Goal: Task Accomplishment & Management: Complete application form

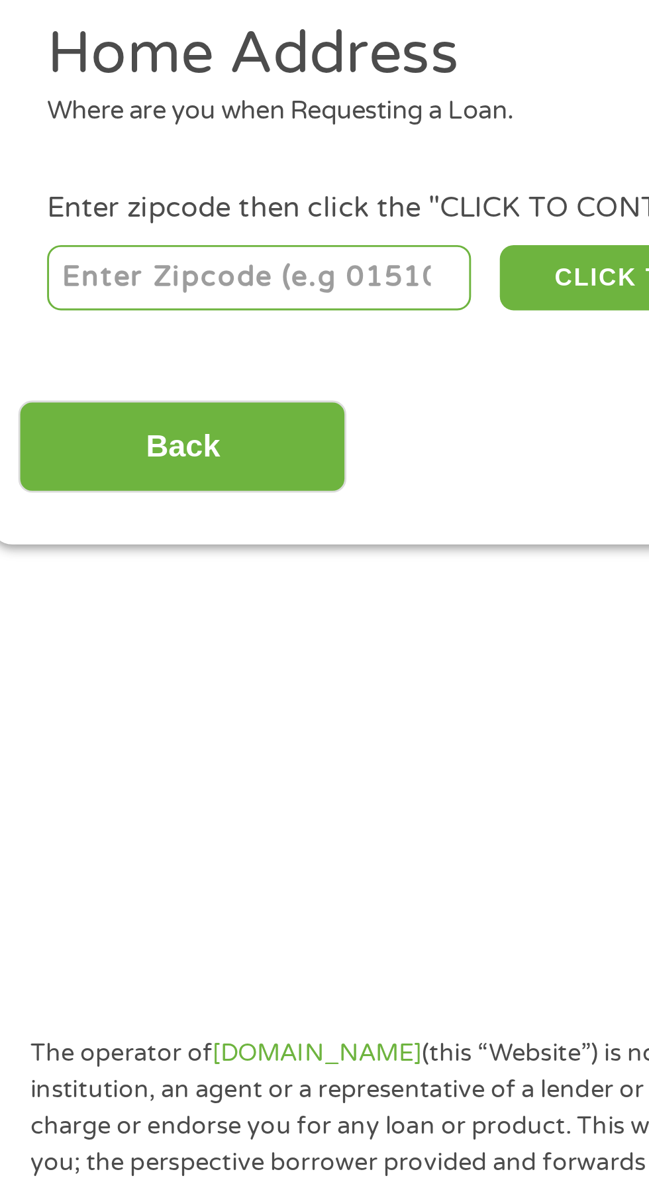
click at [118, 244] on li "Home Address Where are you when Requesting a Loan." at bounding box center [319, 228] width 597 height 50
click at [109, 295] on input "number" at bounding box center [104, 293] width 147 height 23
type input "71909"
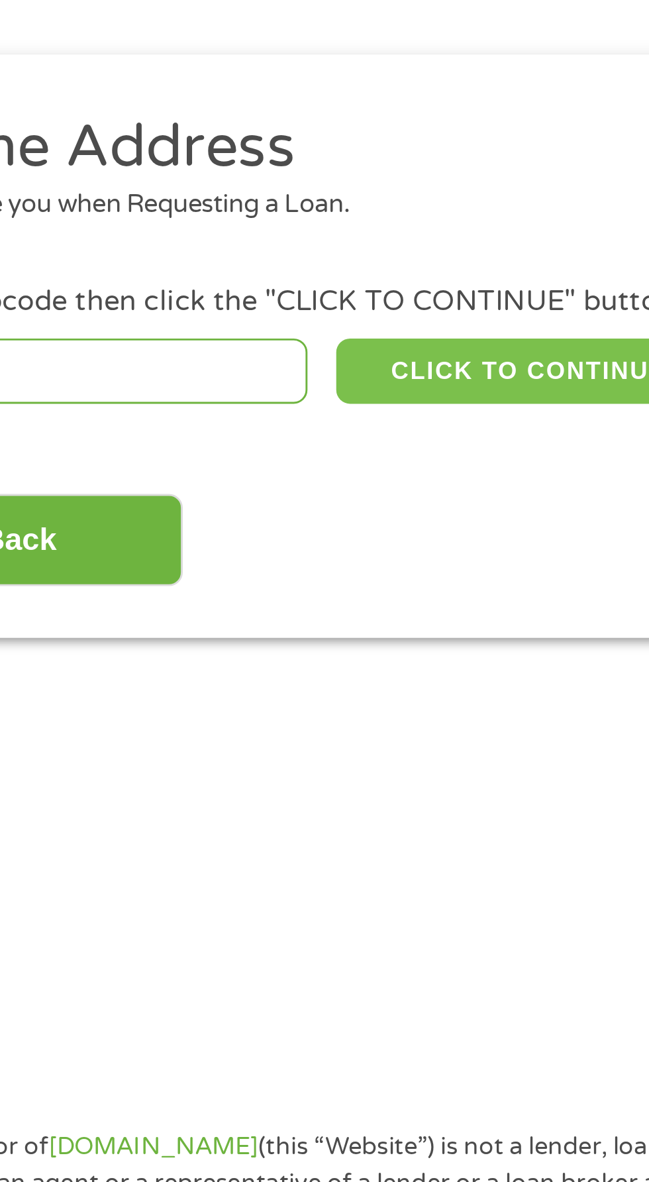
click at [256, 301] on button "CLICK TO CONTINUE" at bounding box center [251, 293] width 128 height 23
type input "71909"
type input "[GEOGRAPHIC_DATA]"
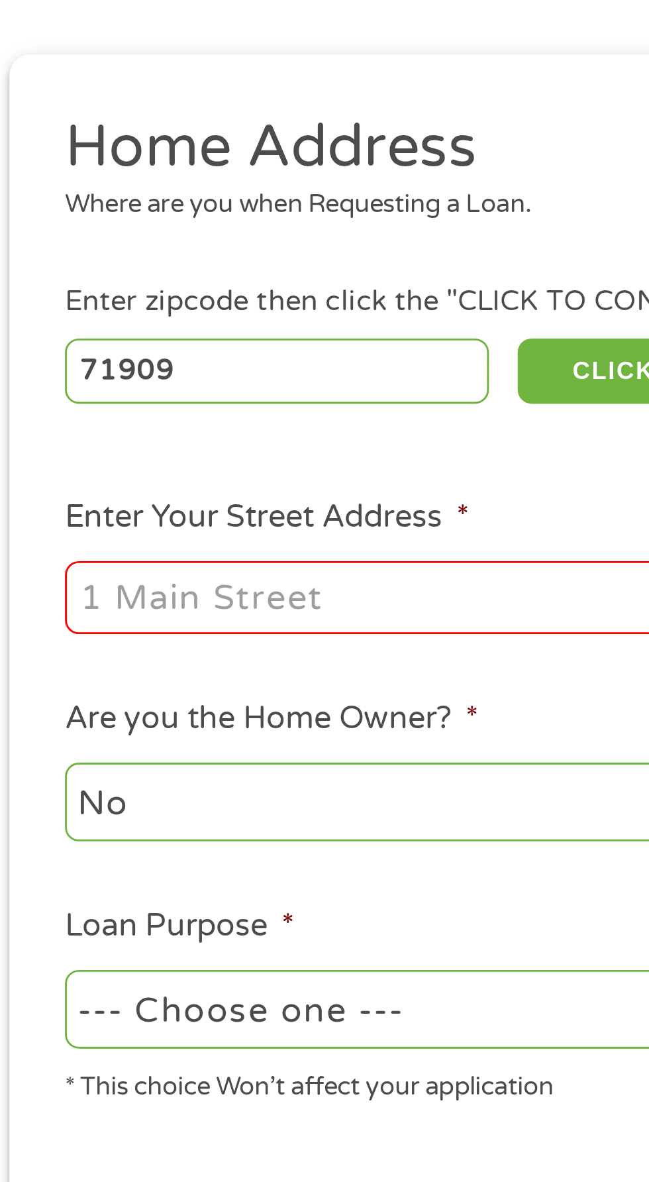
click at [81, 374] on input "Enter Your Street Address *" at bounding box center [173, 371] width 284 height 25
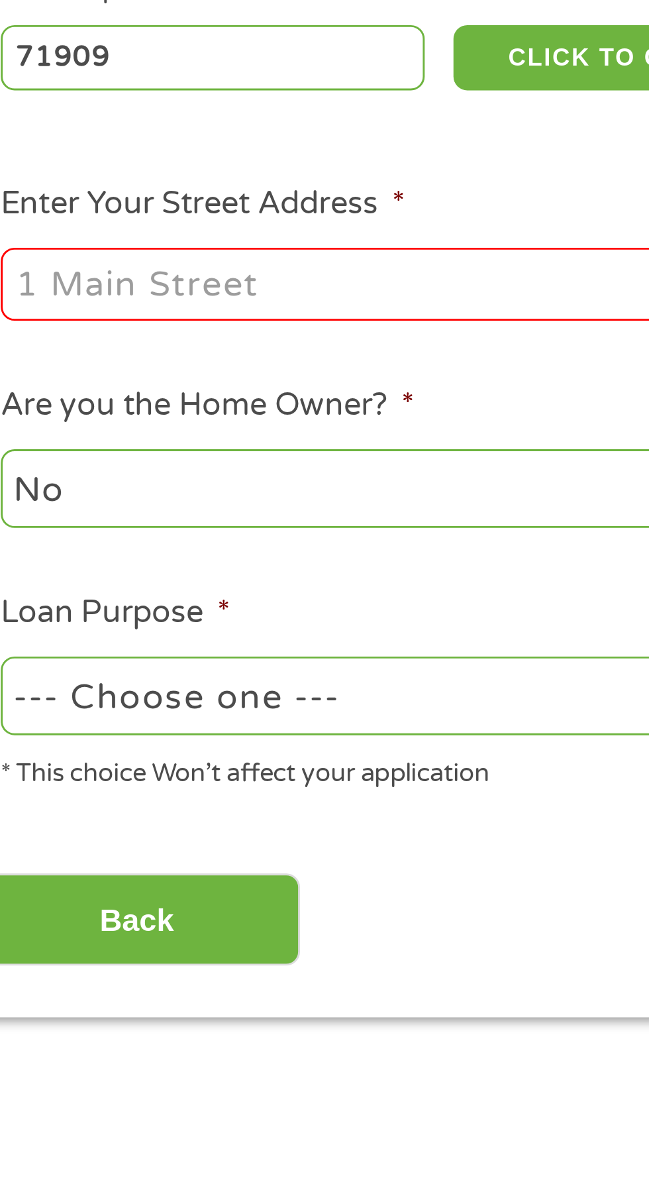
type input "12 [PERSON_NAME]"
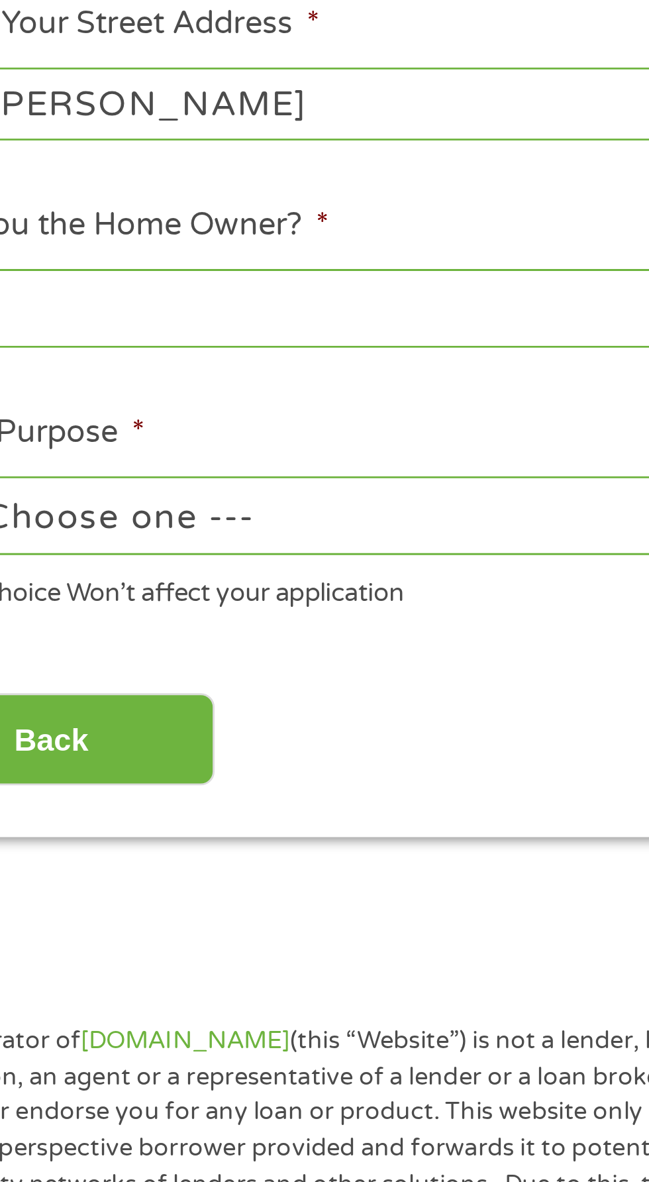
click at [115, 512] on select "--- Choose one --- Pay Bills Debt Consolidation Home Improvement Major Purchase…" at bounding box center [173, 513] width 284 height 27
select select "shorttermcash"
click at [31, 502] on select "--- Choose one --- Pay Bills Debt Consolidation Home Improvement Major Purchase…" at bounding box center [173, 513] width 284 height 27
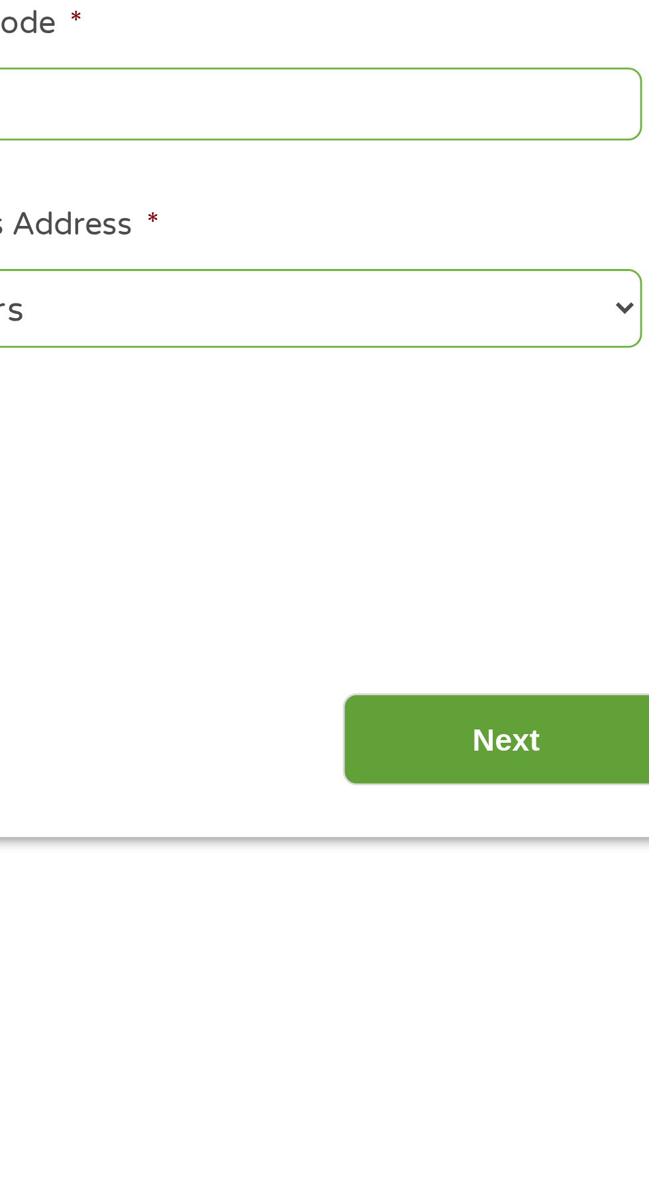
click at [560, 582] on input "Next" at bounding box center [571, 591] width 113 height 32
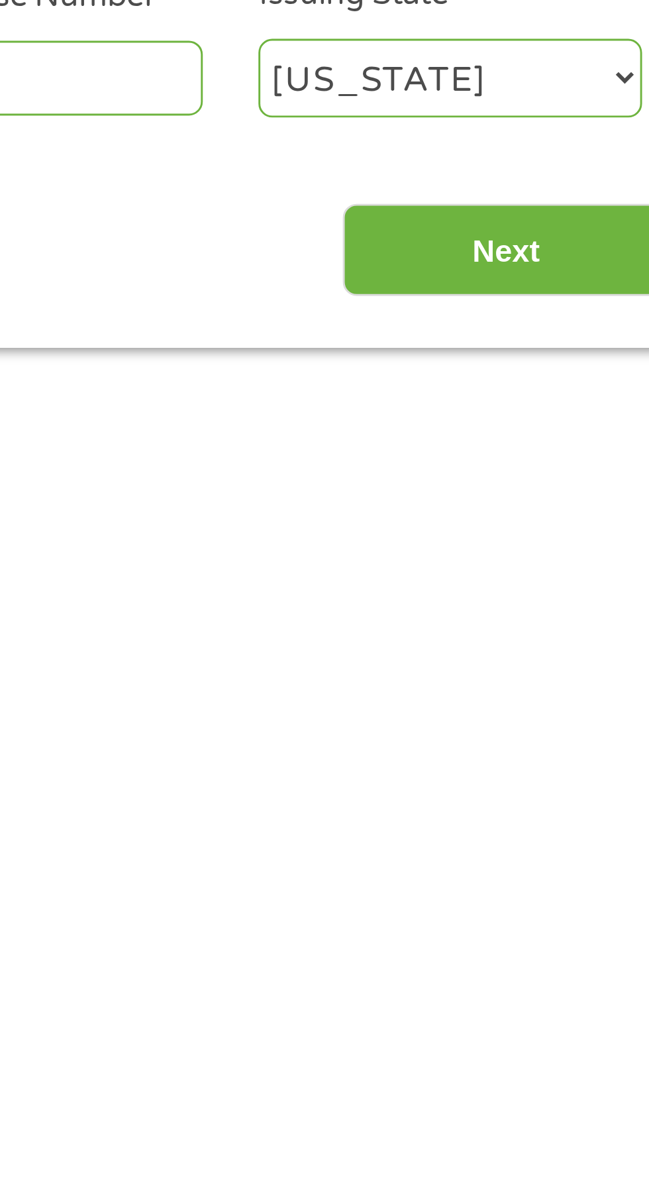
scroll to position [5, 5]
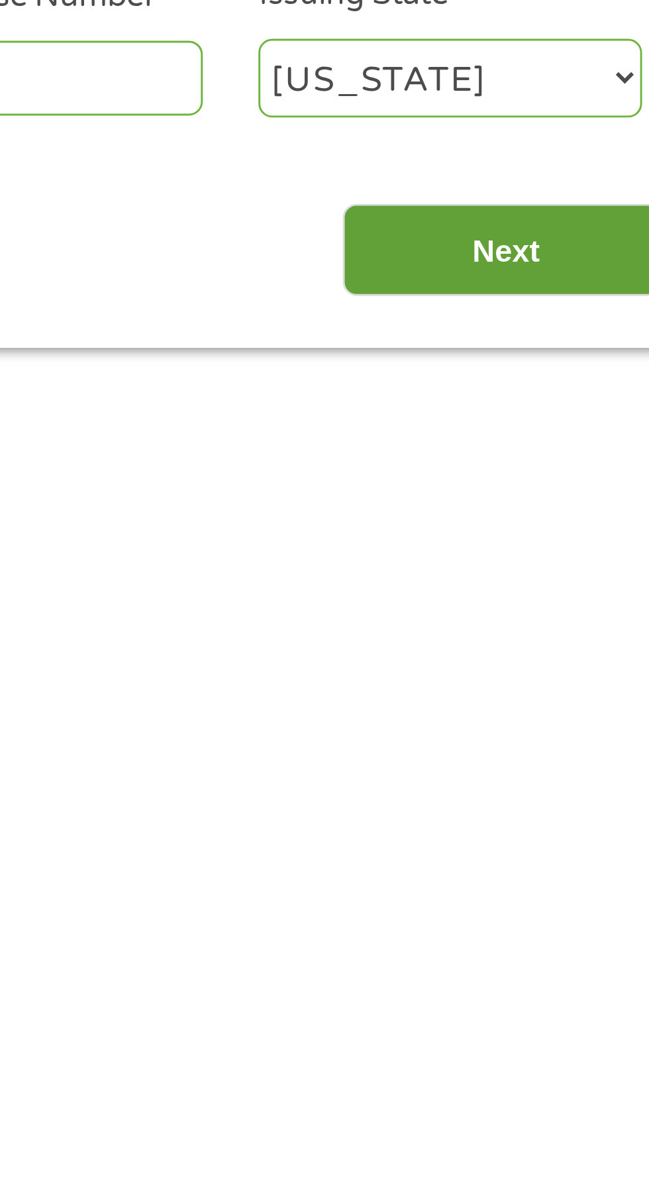
click at [582, 421] on input "Next" at bounding box center [571, 422] width 113 height 32
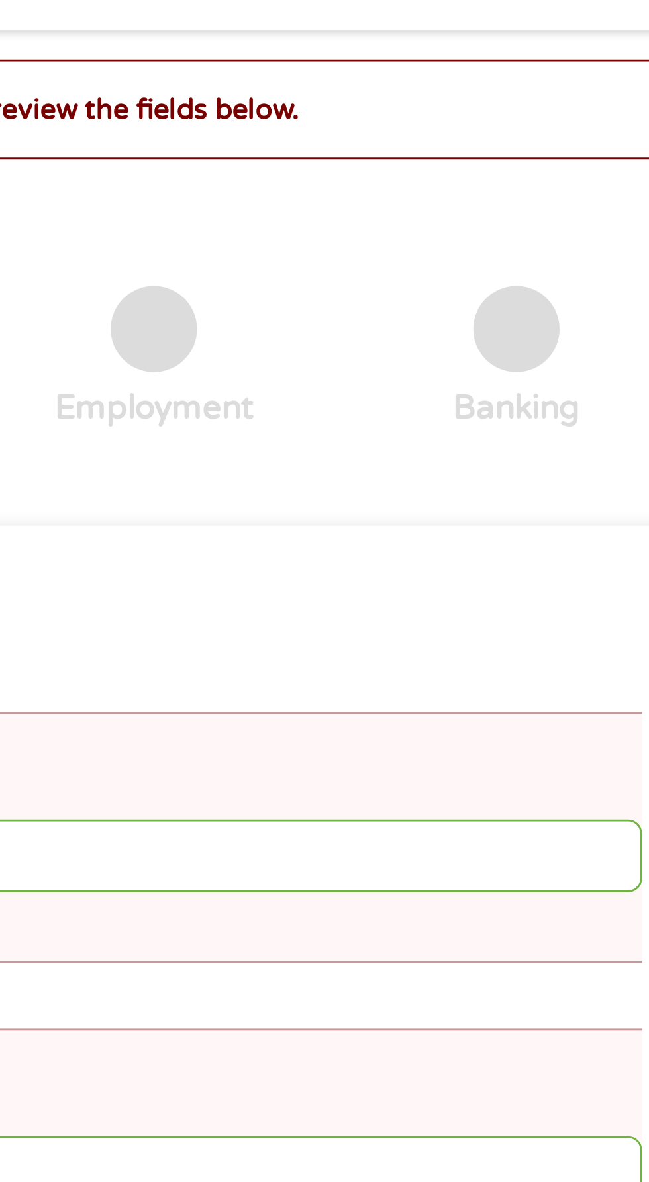
scroll to position [6, 0]
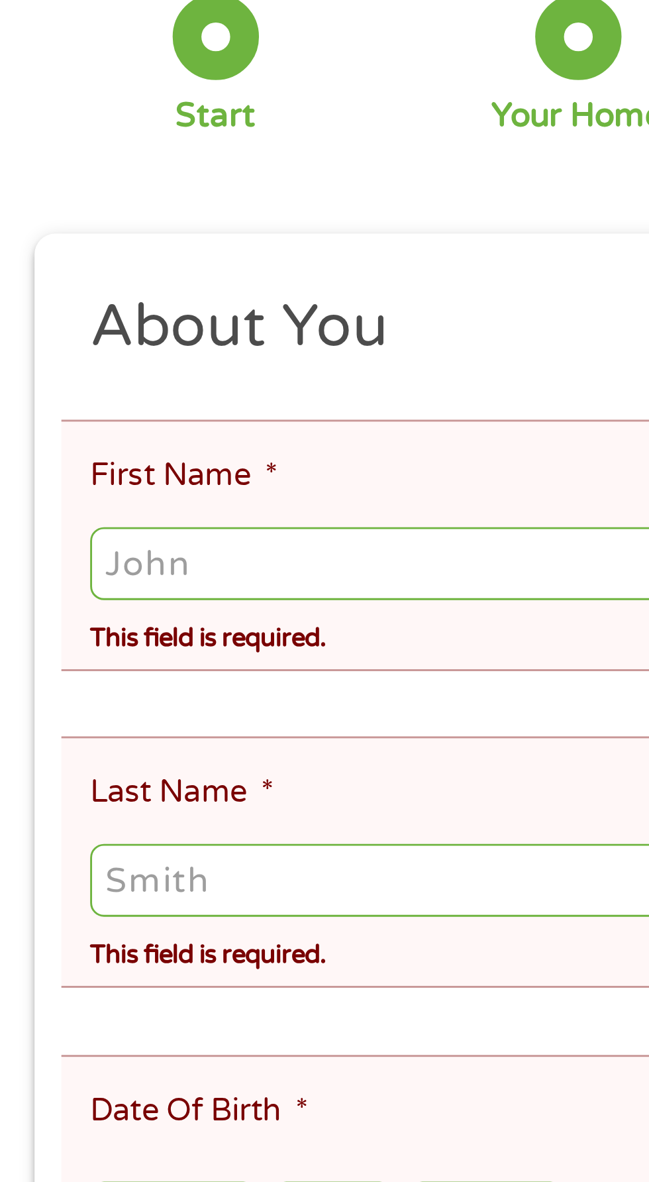
click at [75, 343] on input "First Name *" at bounding box center [324, 341] width 587 height 25
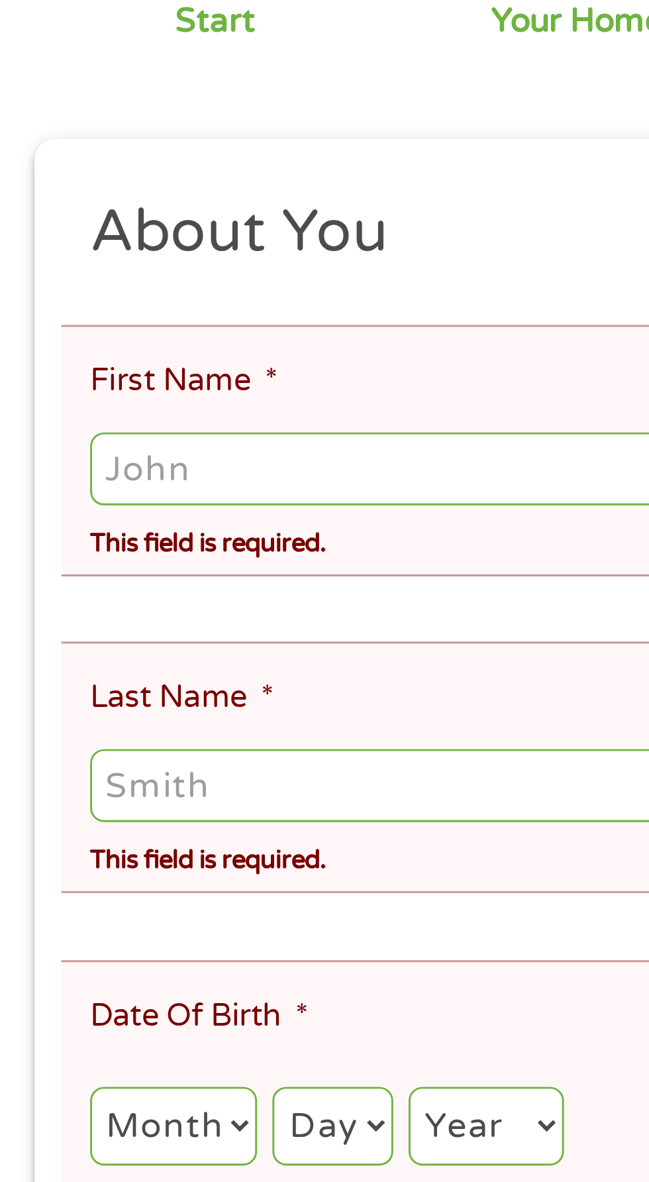
type input "[PERSON_NAME]"
type input "White"
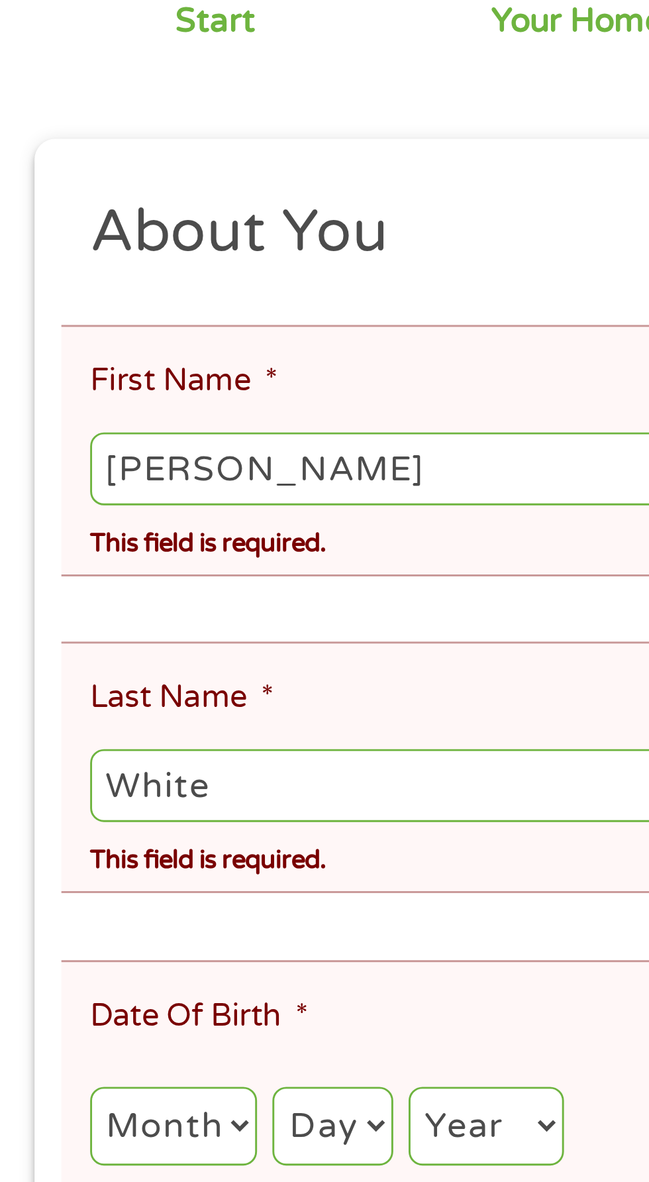
type input "[EMAIL_ADDRESS][DOMAIN_NAME]"
type input "[PHONE_NUMBER]"
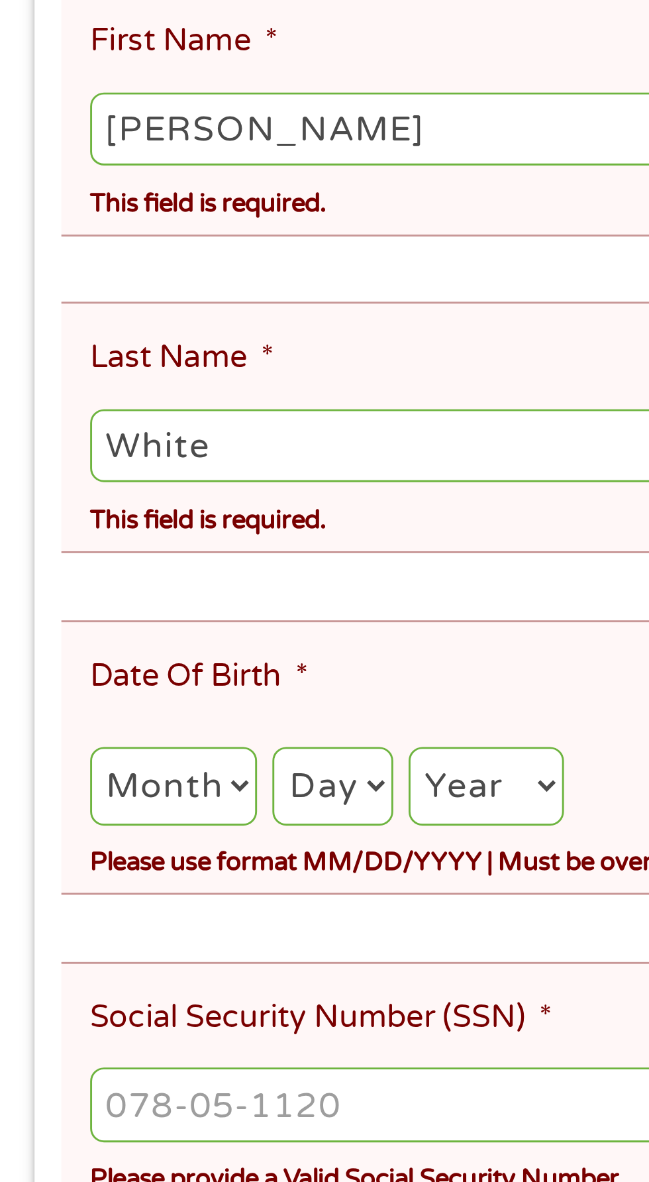
click at [60, 555] on select "Month 1 2 3 4 5 6 7 8 9 10 11 12" at bounding box center [60, 568] width 58 height 27
select select "12"
click at [31, 555] on select "Month 1 2 3 4 5 6 7 8 9 10 11 12" at bounding box center [60, 568] width 58 height 27
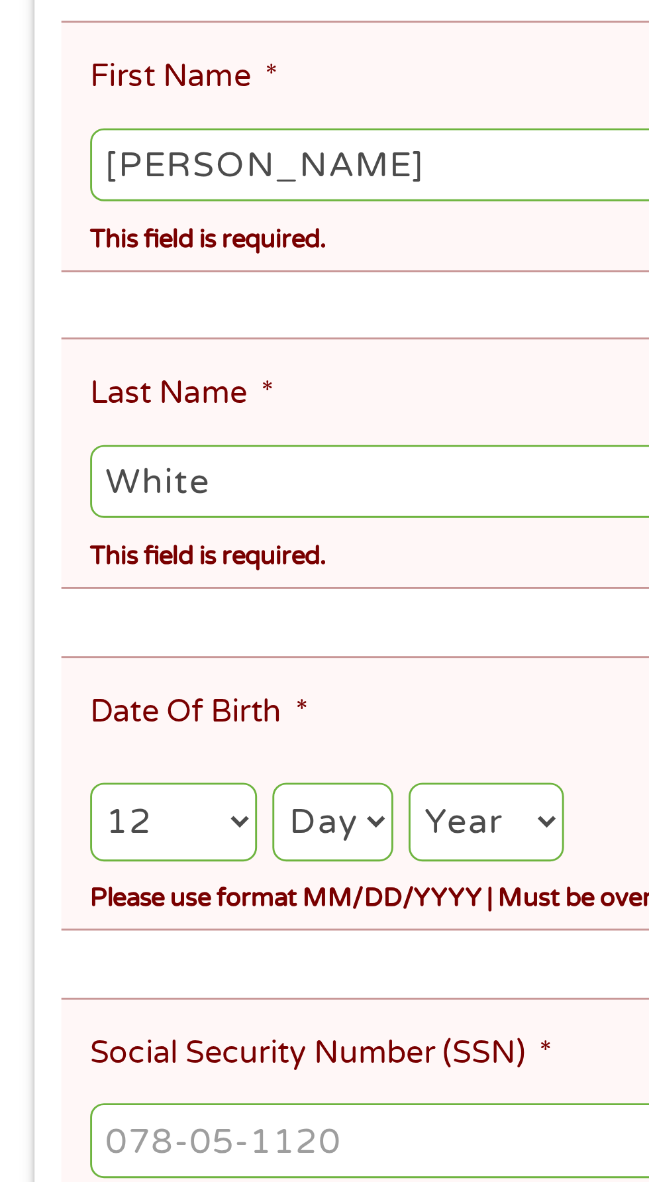
click at [125, 555] on select "Day 1 2 3 4 5 6 7 8 9 10 11 12 13 14 15 16 17 18 19 20 21 22 23 24 25 26 27 28 …" at bounding box center [114, 568] width 41 height 27
select select "19"
click at [95, 555] on select "Day 1 2 3 4 5 6 7 8 9 10 11 12 13 14 15 16 17 18 19 20 21 22 23 24 25 26 27 28 …" at bounding box center [114, 568] width 41 height 27
click at [173, 556] on select "Year [DATE] 2006 2005 2004 2003 2002 2001 2000 1999 1998 1997 1996 1995 1994 19…" at bounding box center [168, 568] width 54 height 27
select select "1970"
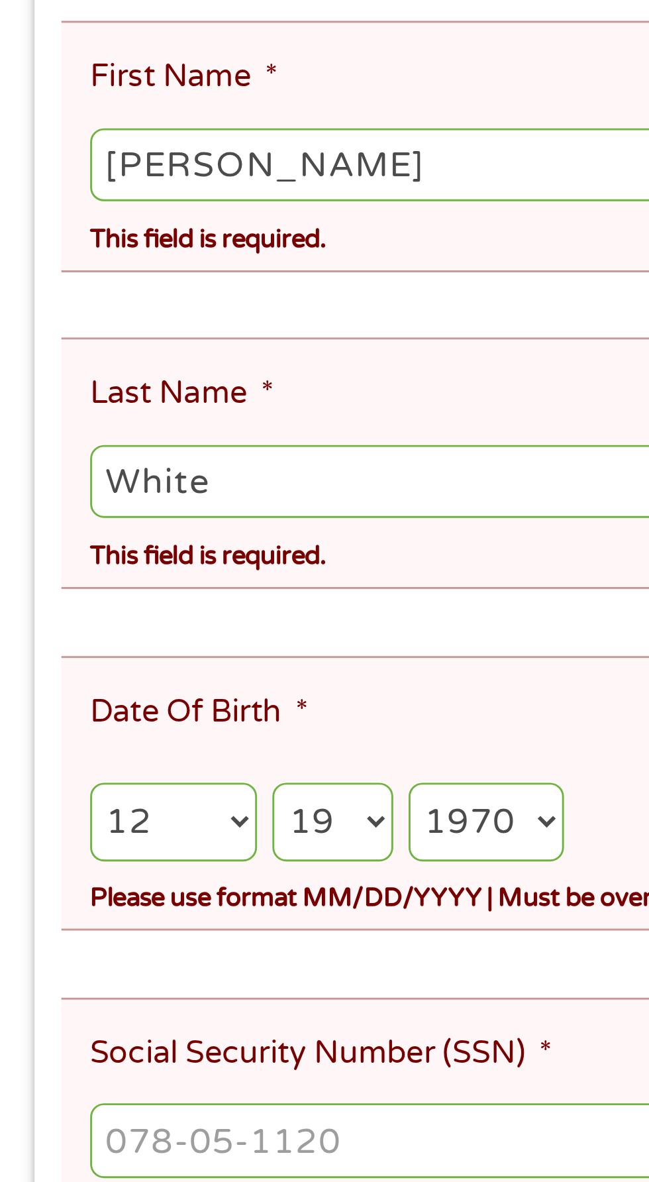
click at [143, 555] on select "Year [DATE] 2006 2005 2004 2003 2002 2001 2000 1999 1998 1997 1996 1995 1994 19…" at bounding box center [168, 568] width 54 height 27
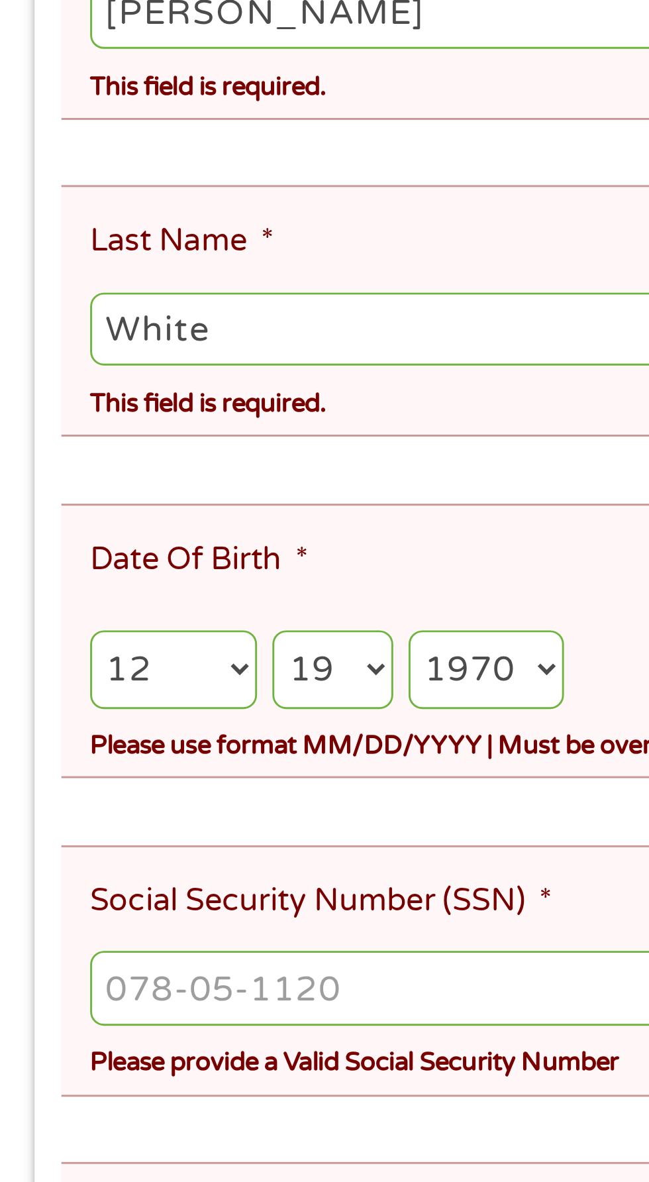
click at [85, 666] on input "Social Security Number (SSN) *" at bounding box center [324, 678] width 587 height 25
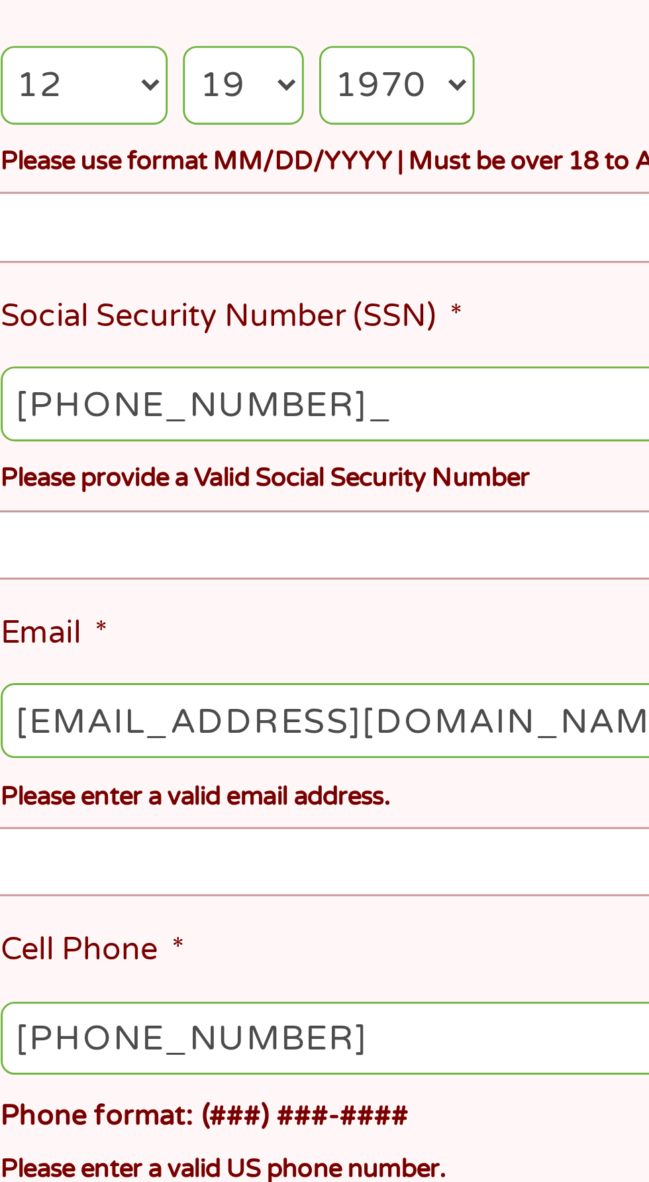
type input "454-35-8638"
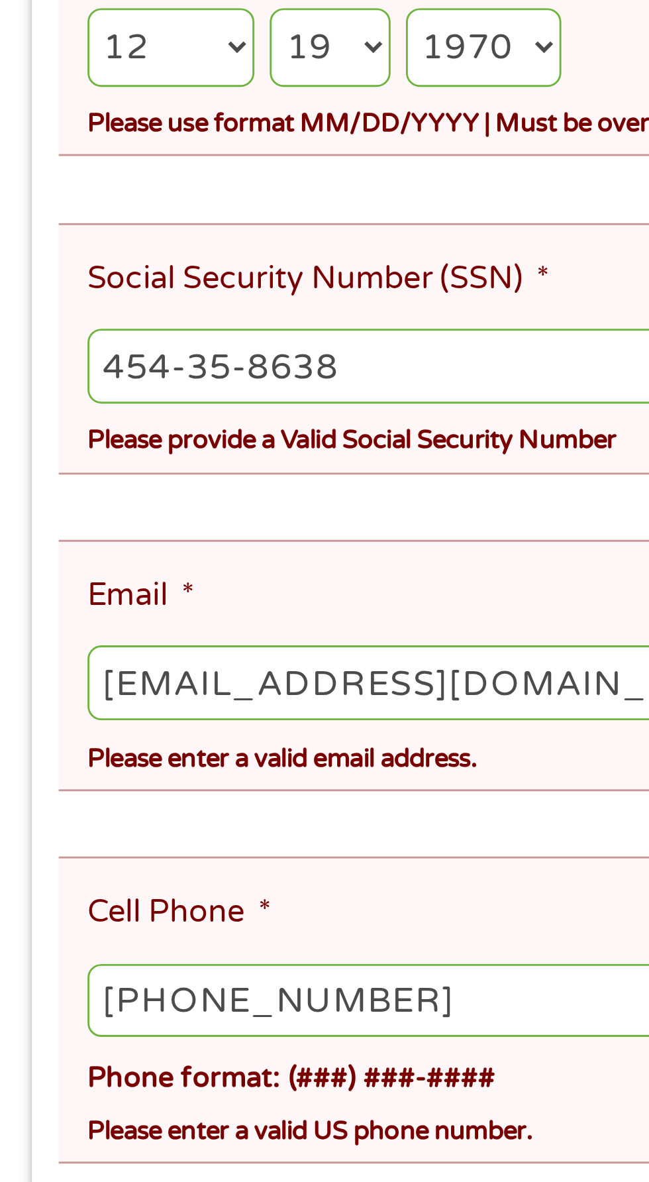
click at [93, 739] on li "Email * [EMAIL_ADDRESS][DOMAIN_NAME] Please enter a valid email address." at bounding box center [319, 782] width 597 height 87
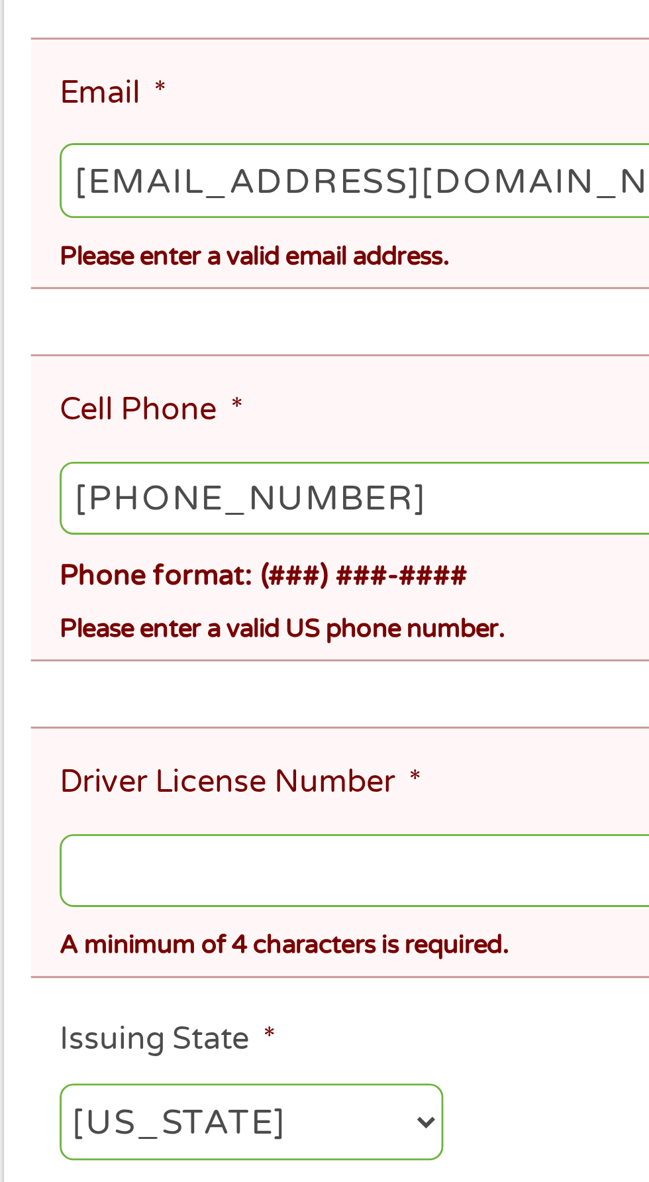
click at [115, 1014] on input "Driver License Number *" at bounding box center [324, 1026] width 587 height 25
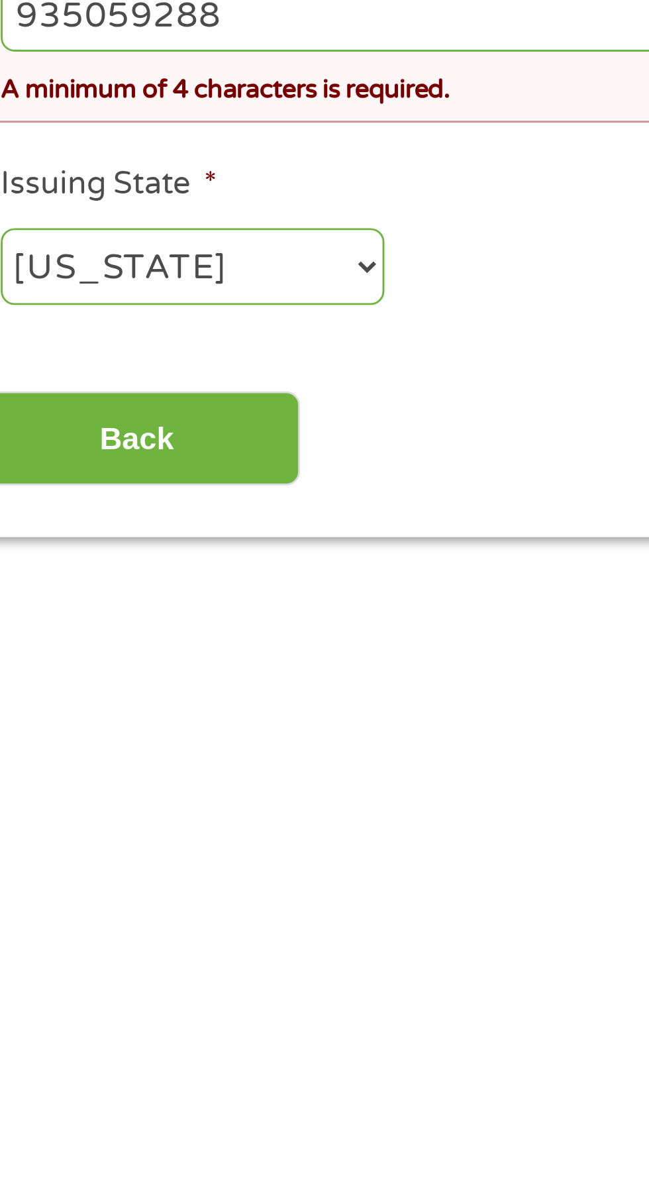
scroll to position [52, 0]
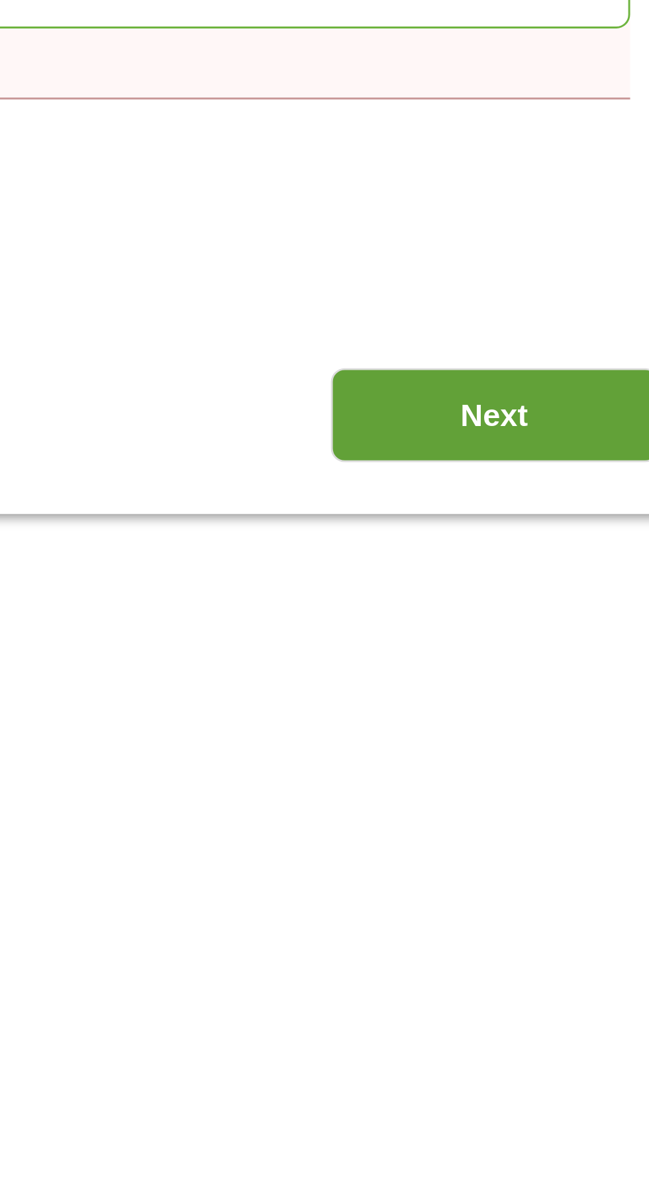
type input "935059288"
click at [566, 1110] on input "Next" at bounding box center [571, 1126] width 113 height 32
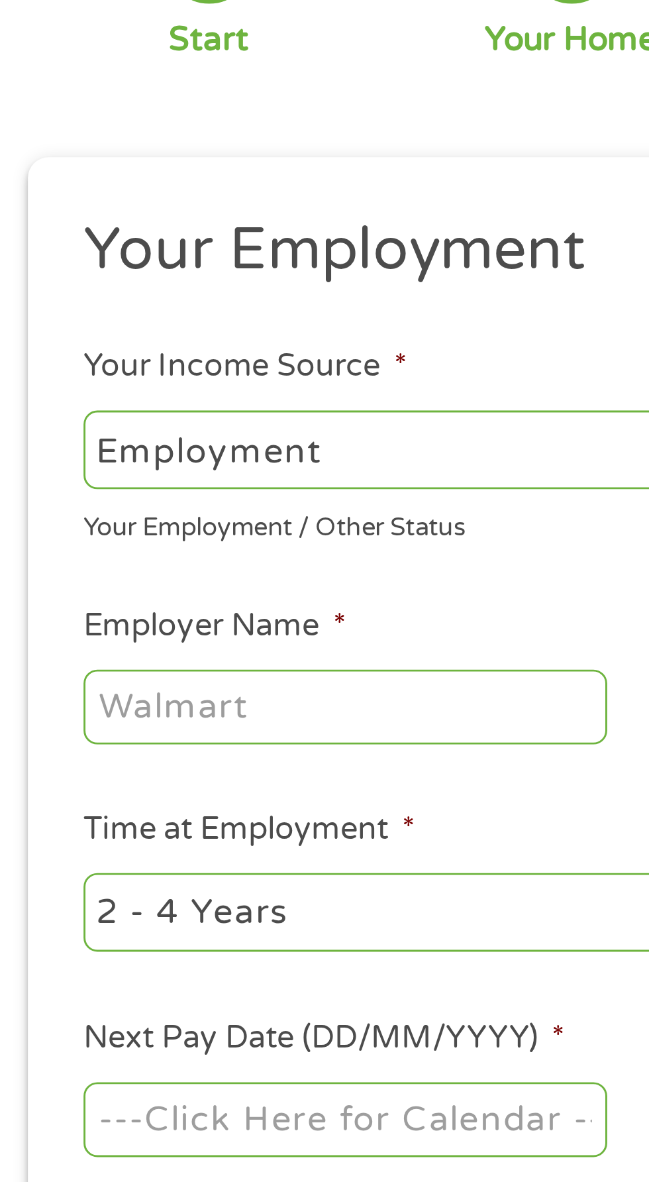
scroll to position [1, 0]
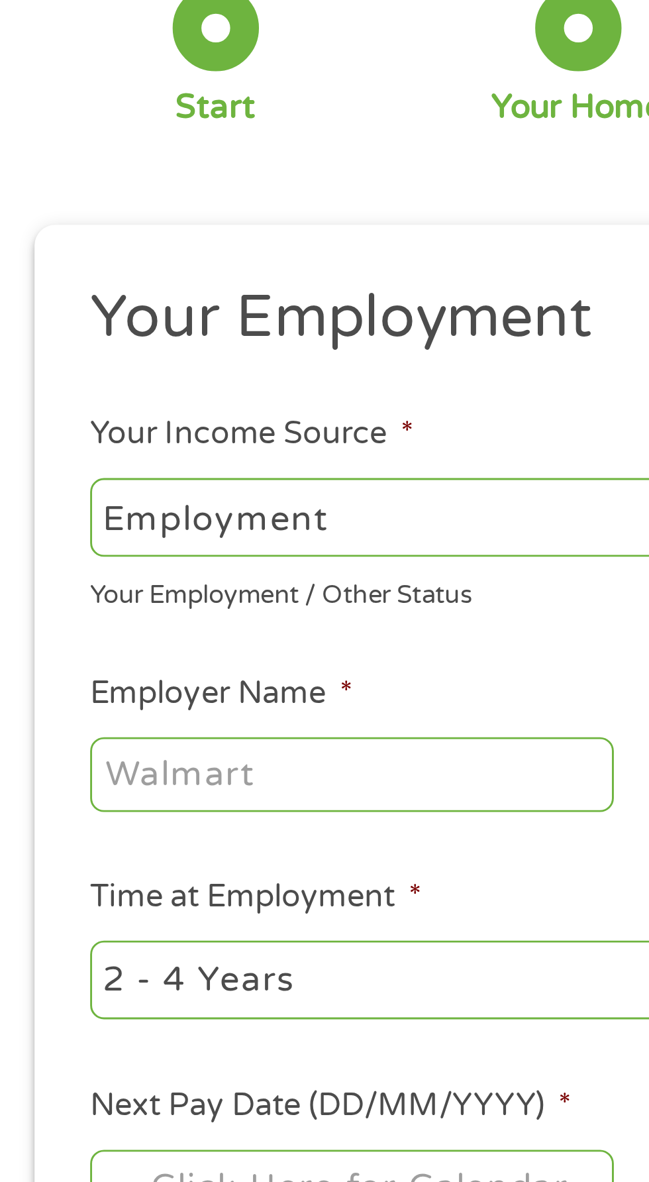
click at [59, 281] on select "--- Choose one --- Employment [DEMOGRAPHIC_DATA] Benefits" at bounding box center [173, 284] width 284 height 27
click at [31, 271] on select "--- Choose one --- Employment [DEMOGRAPHIC_DATA] Benefits" at bounding box center [173, 284] width 284 height 27
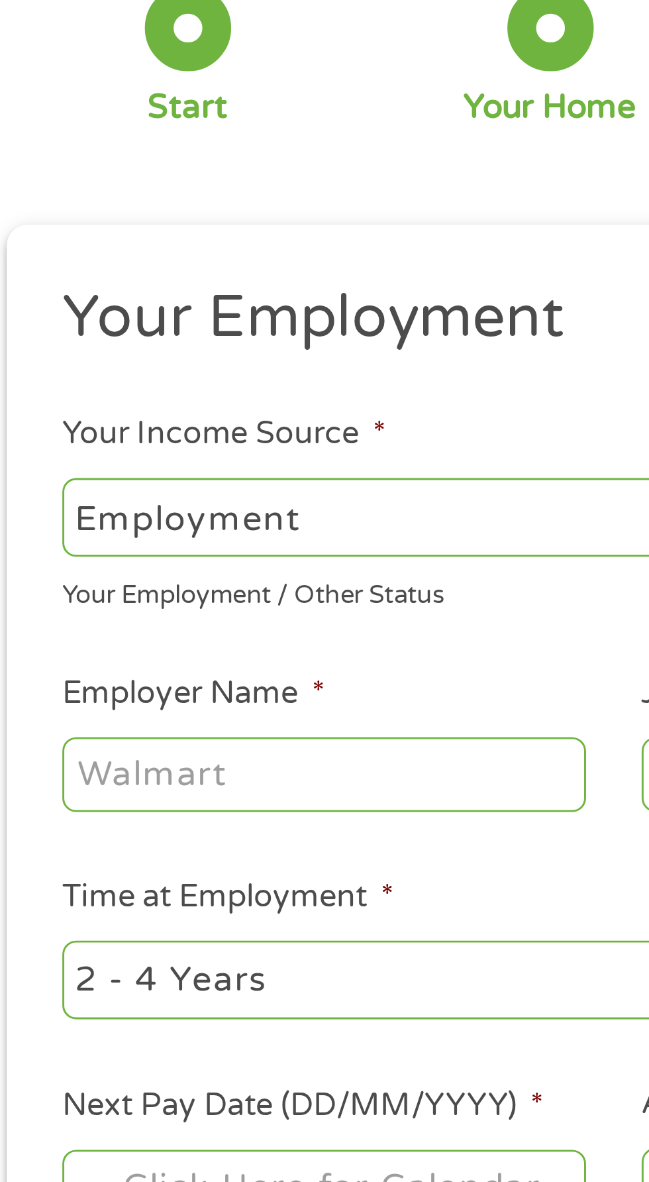
click at [78, 341] on label "Employer Name *" at bounding box center [76, 346] width 91 height 14
click at [78, 360] on input "Employer Name *" at bounding box center [121, 372] width 181 height 25
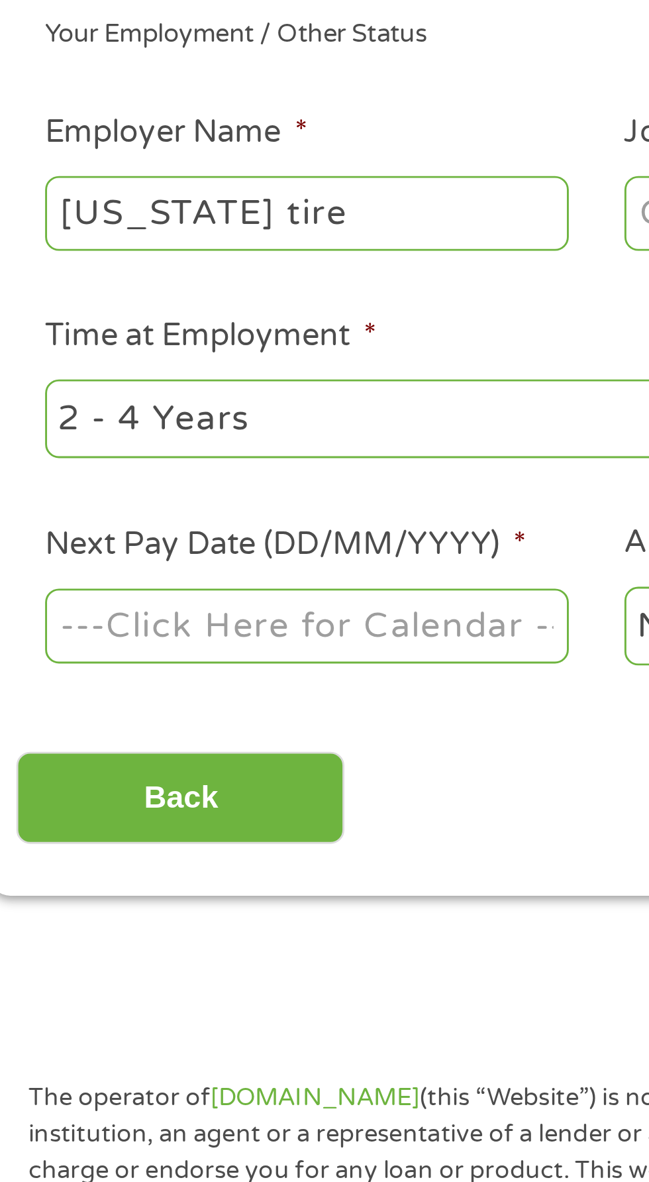
type input "[US_STATE] tire"
click at [109, 446] on select "--- Choose one --- 1 Year or less 1 - 2 Years 2 - 4 Years Over 4 Years" at bounding box center [173, 444] width 284 height 27
select select "60months"
click at [31, 431] on select "--- Choose one --- 1 Year or less 1 - 2 Years 2 - 4 Years Over 4 Years" at bounding box center [173, 444] width 284 height 27
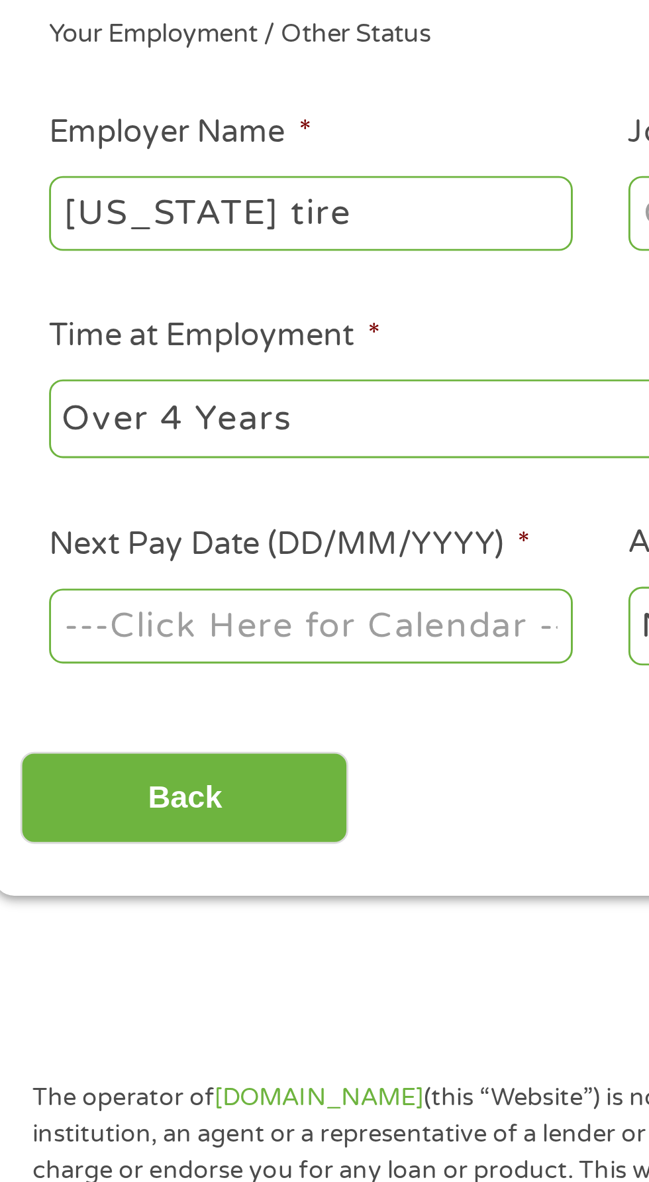
click at [125, 517] on body "Home Get Loan Offer How it works FAQs Blog Cash Loans Quick Loans Online Loans …" at bounding box center [324, 1008] width 649 height 2019
click at [161, 509] on input "Next Pay Date (DD/MM/YYYY) *" at bounding box center [121, 515] width 181 height 25
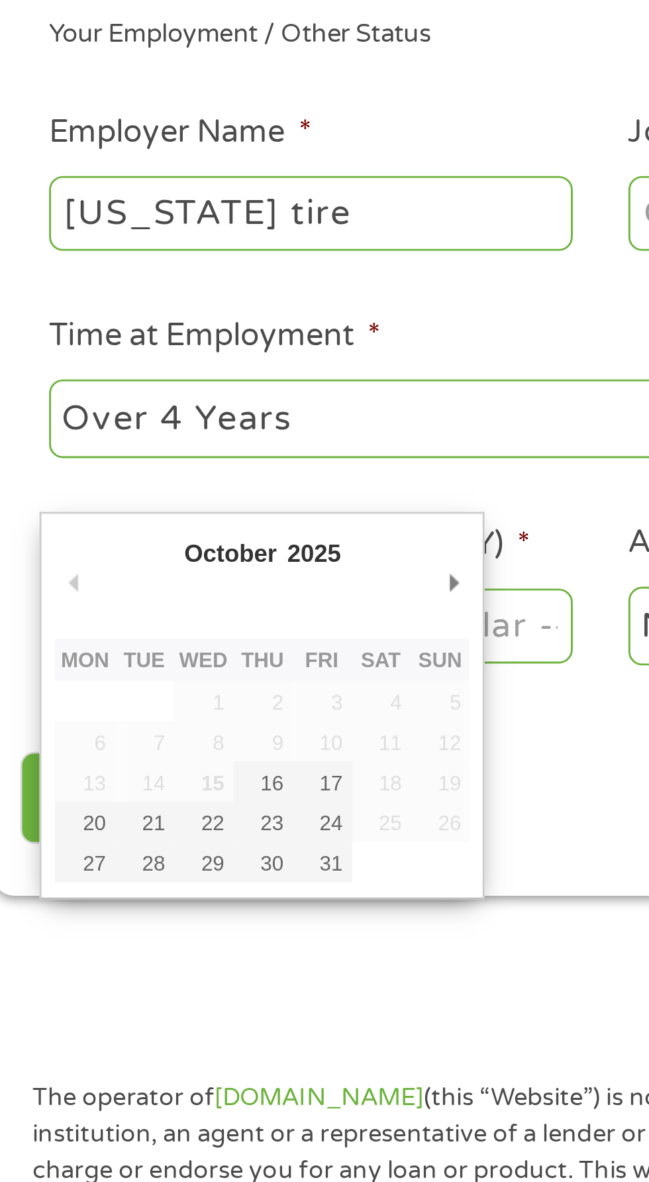
type input "[DATE]"
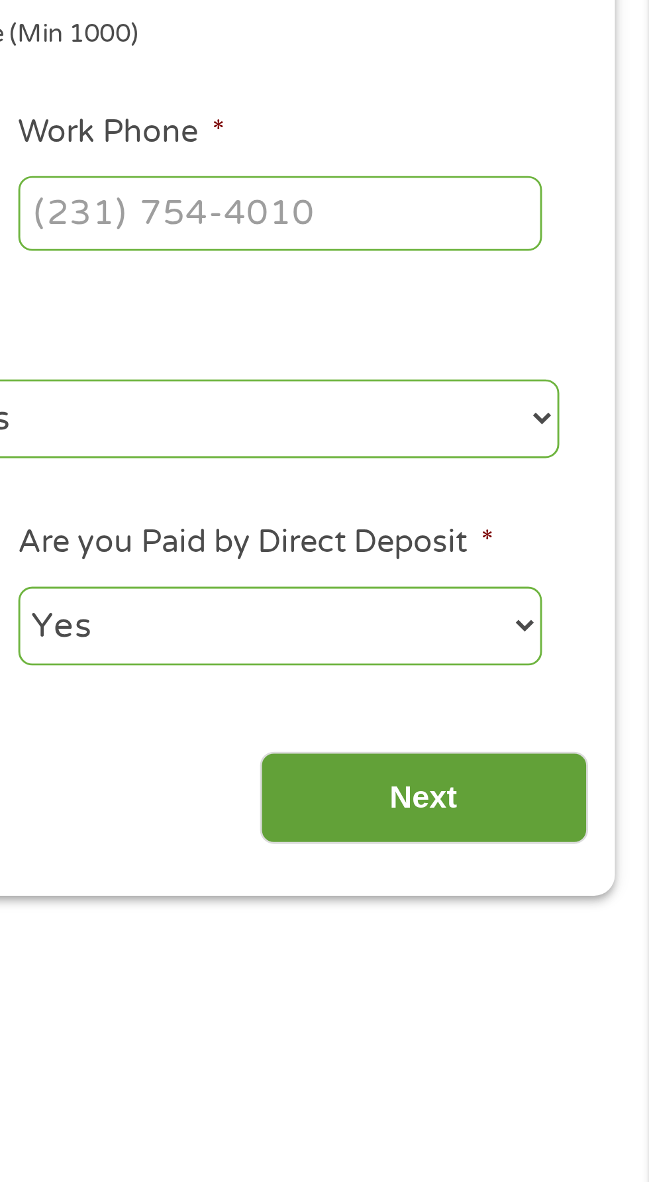
click at [574, 578] on input "Next" at bounding box center [571, 575] width 113 height 32
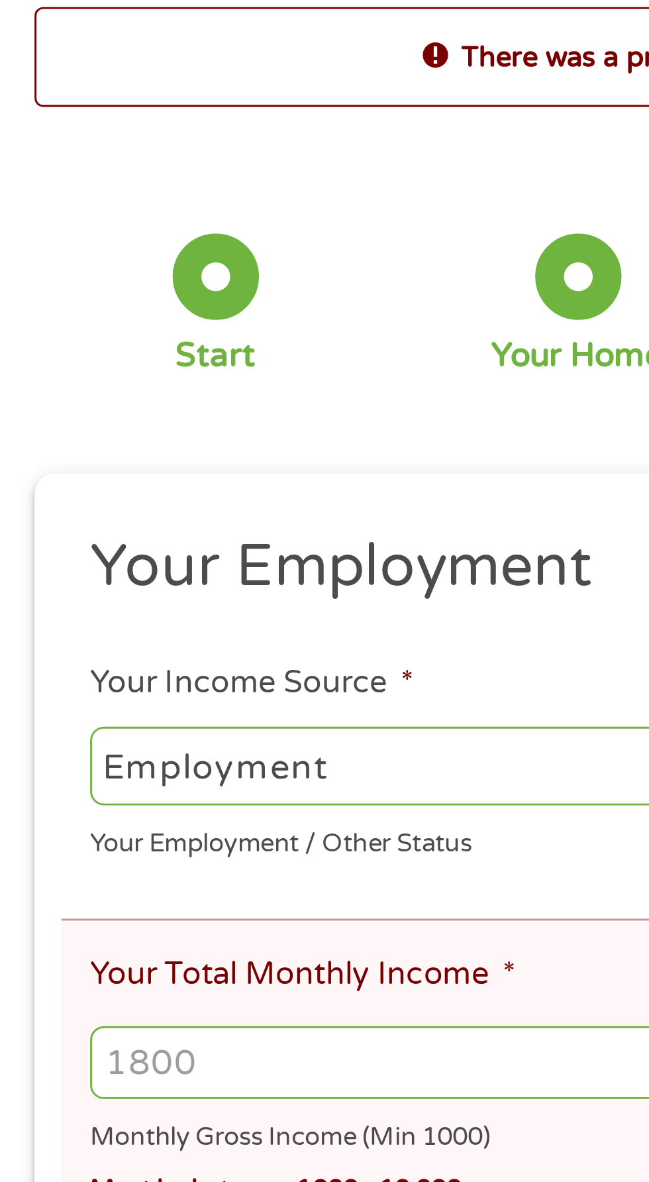
scroll to position [6, 0]
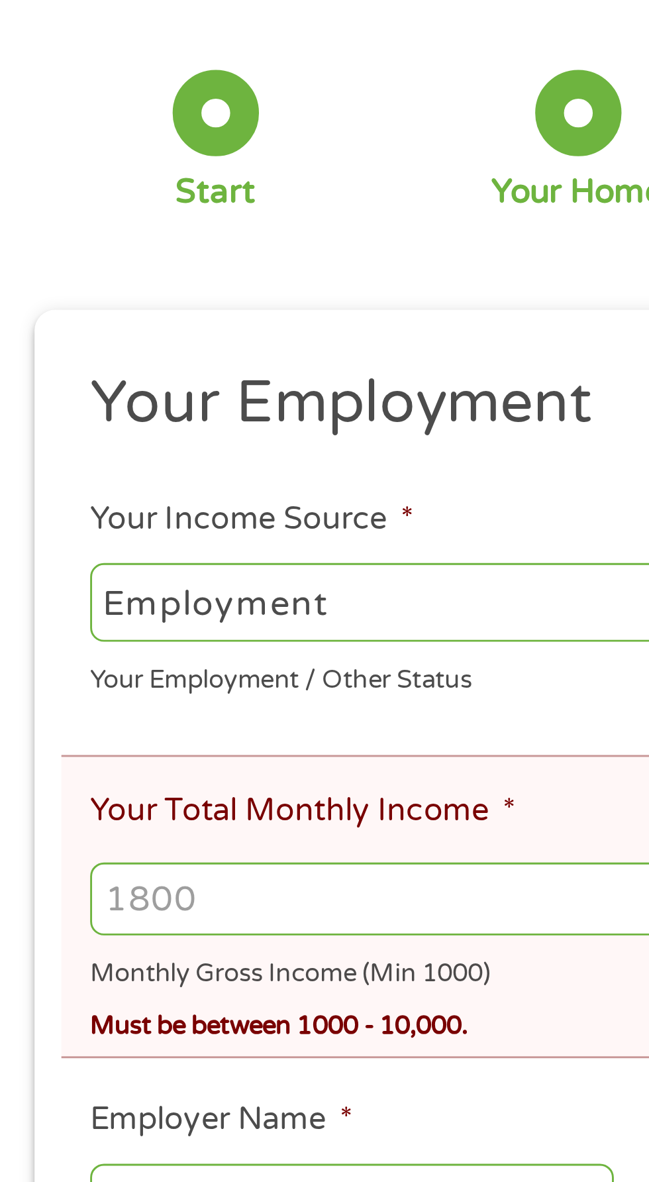
click at [56, 436] on input "Your Total Monthly Income *" at bounding box center [324, 431] width 587 height 25
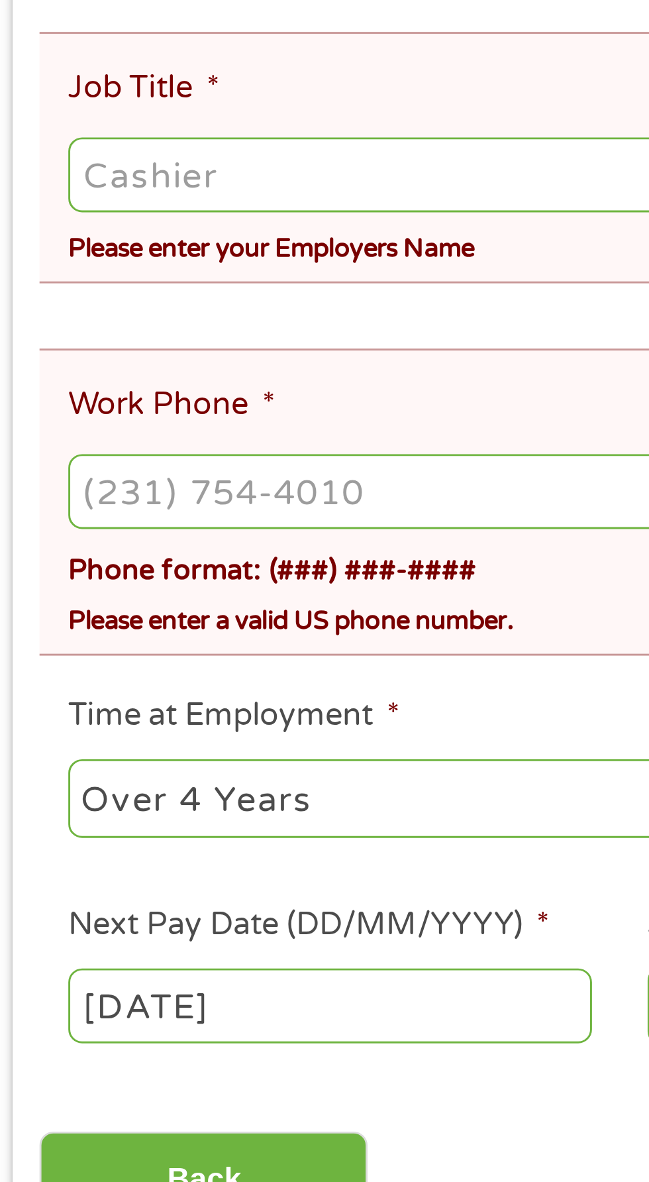
scroll to position [17, 0]
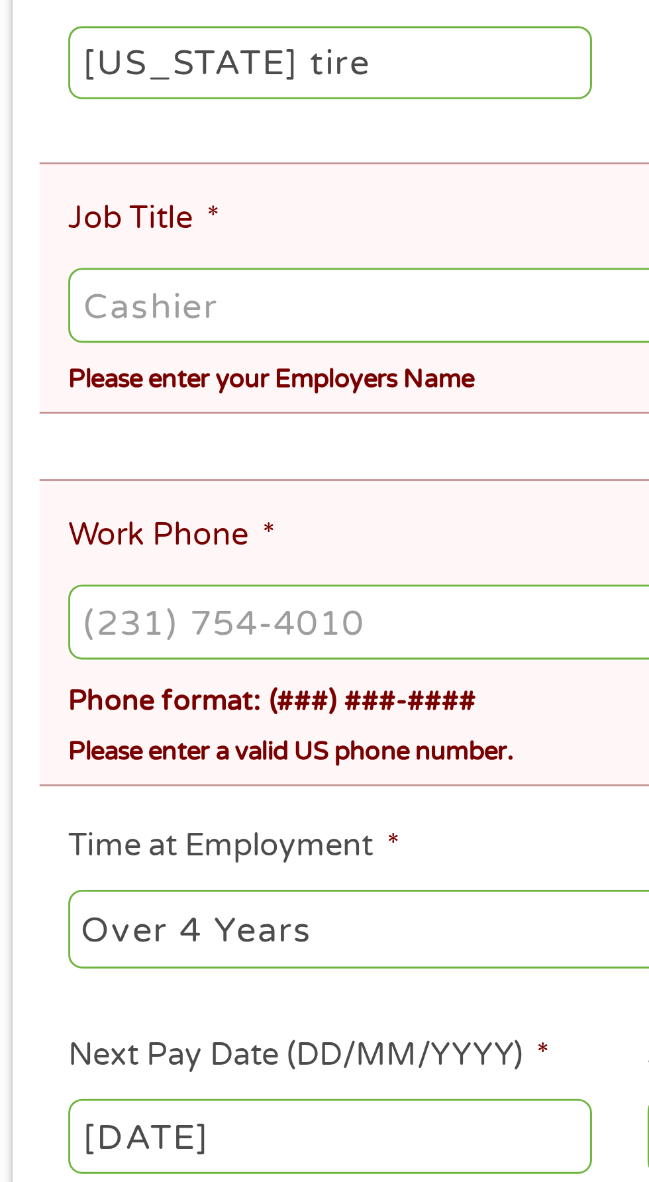
type input "2400"
click at [94, 612] on input "Job Title *" at bounding box center [324, 608] width 587 height 25
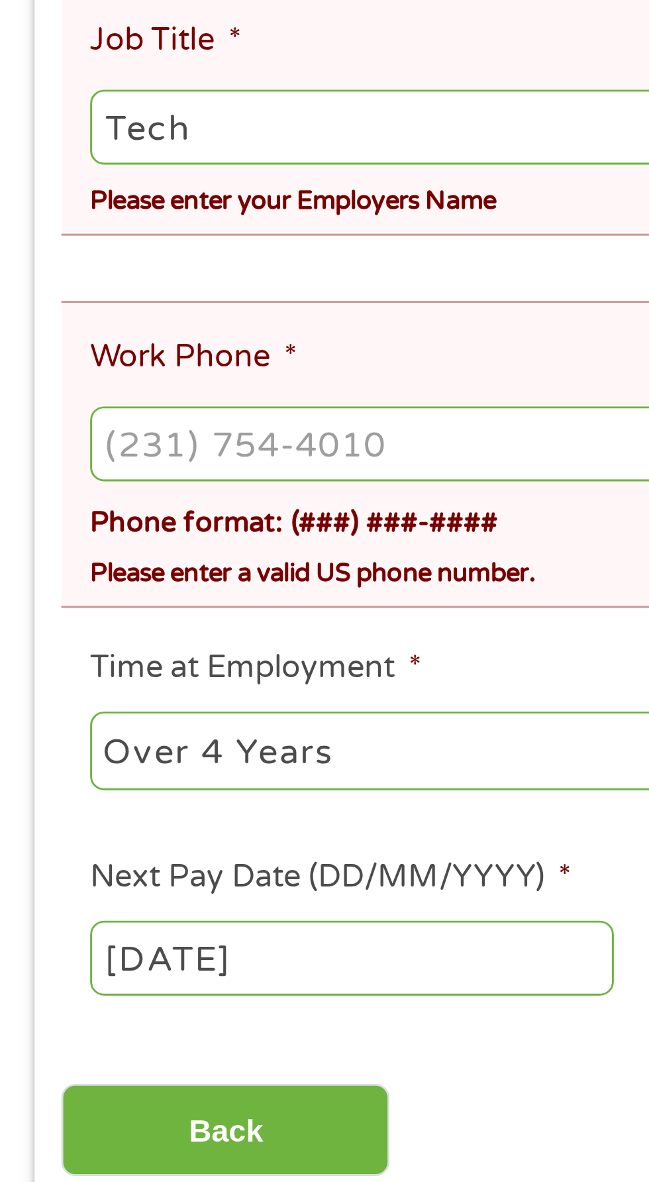
type input "Tech"
click at [57, 716] on input "Work Phone *" at bounding box center [324, 717] width 587 height 25
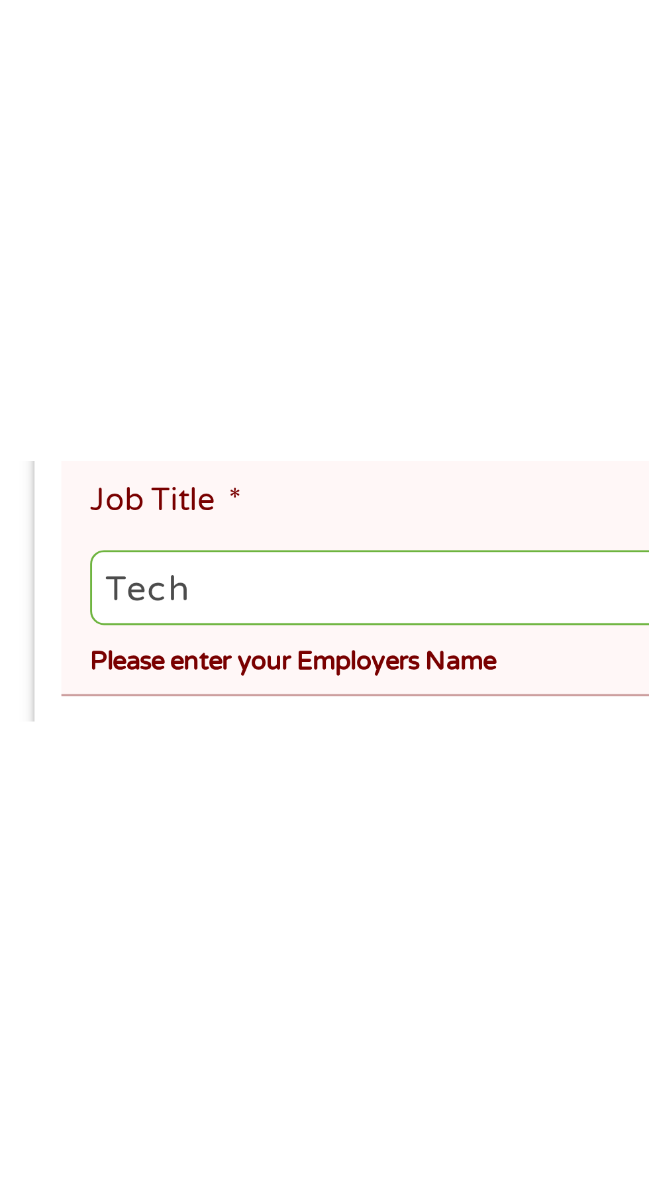
scroll to position [15, 0]
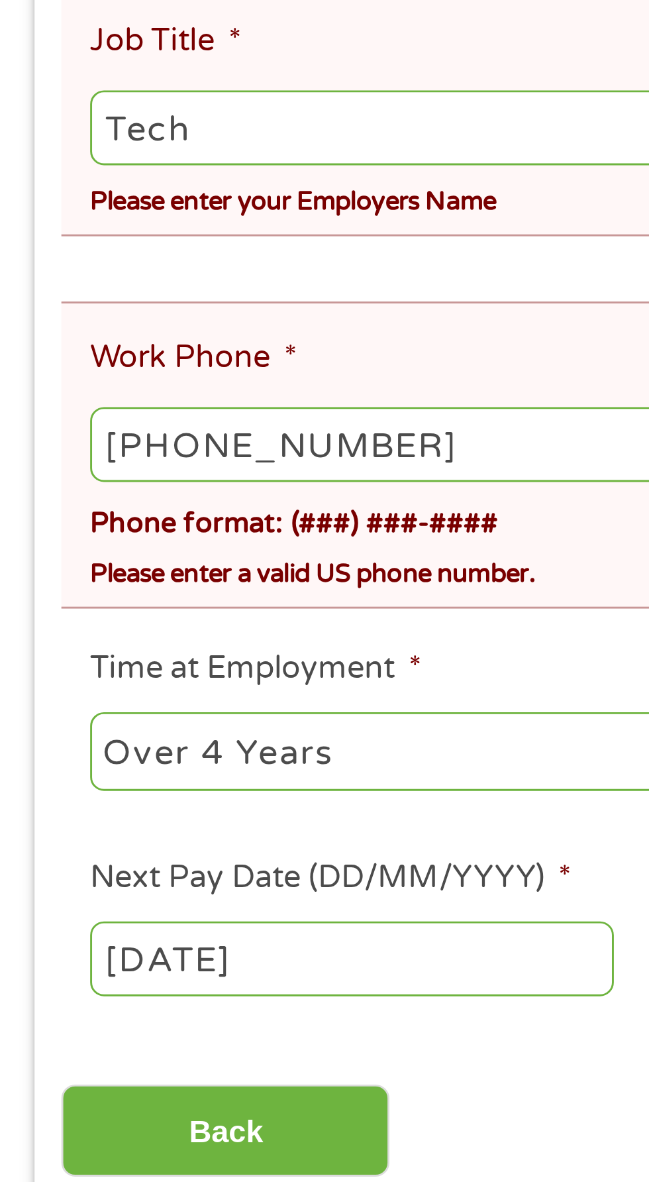
click at [160, 710] on input "[PHONE_NUMBER]" at bounding box center [324, 718] width 587 height 25
type input "[PHONE_NUMBER]"
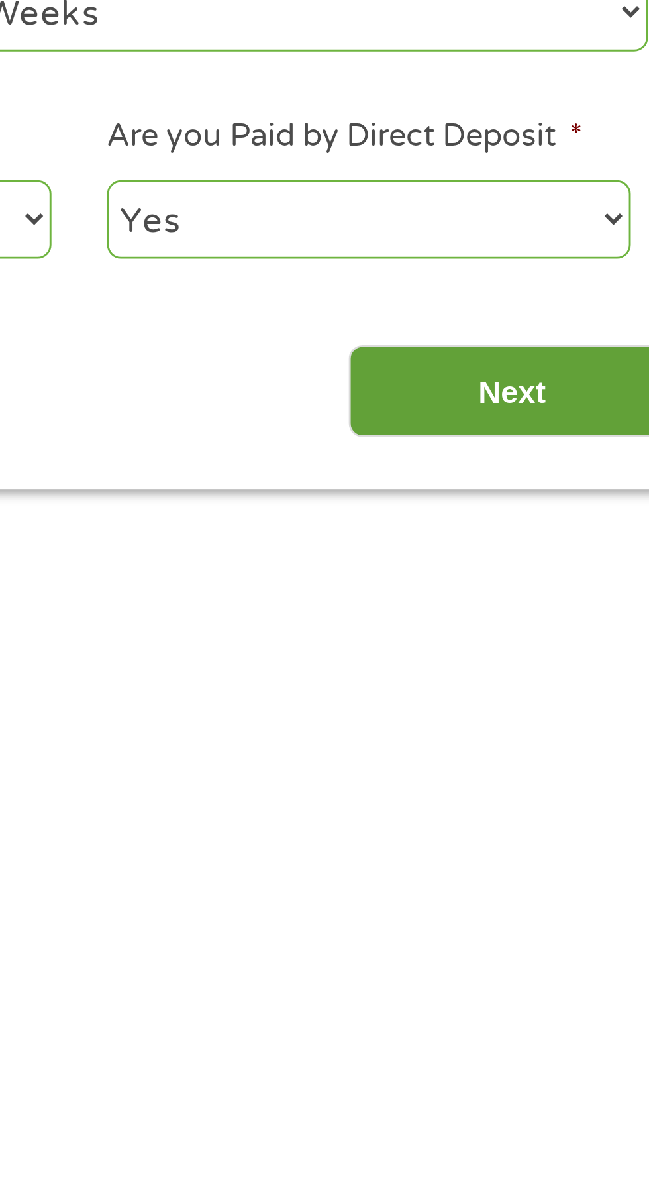
click at [585, 941] on input "Next" at bounding box center [571, 956] width 113 height 32
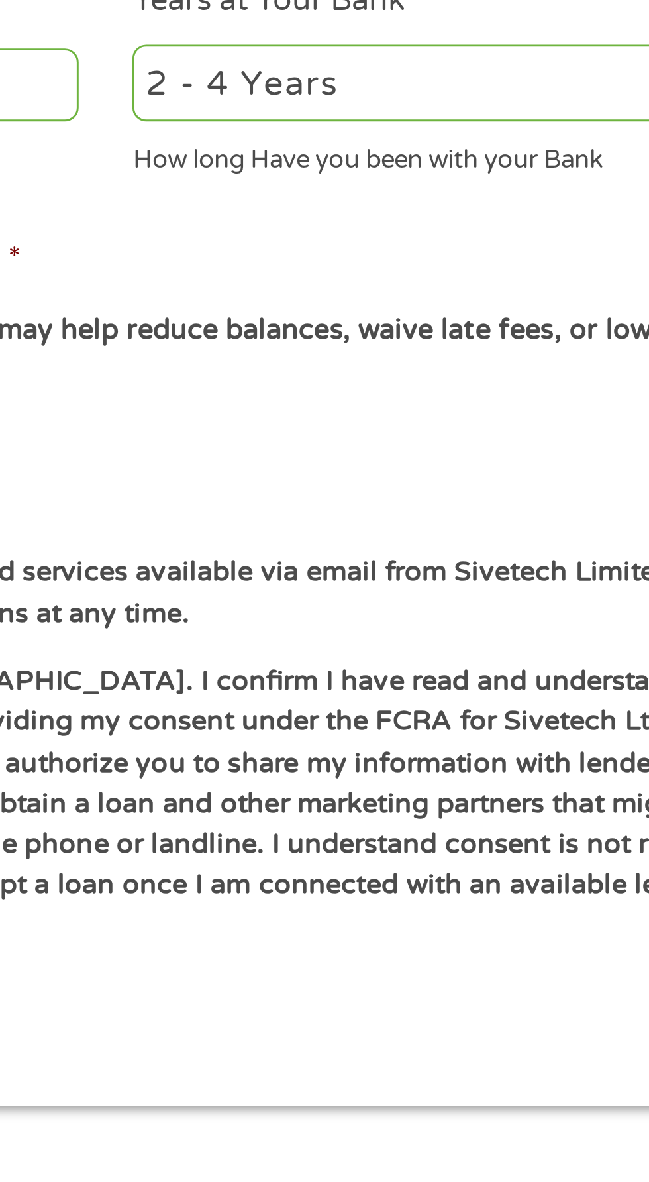
scroll to position [6, 0]
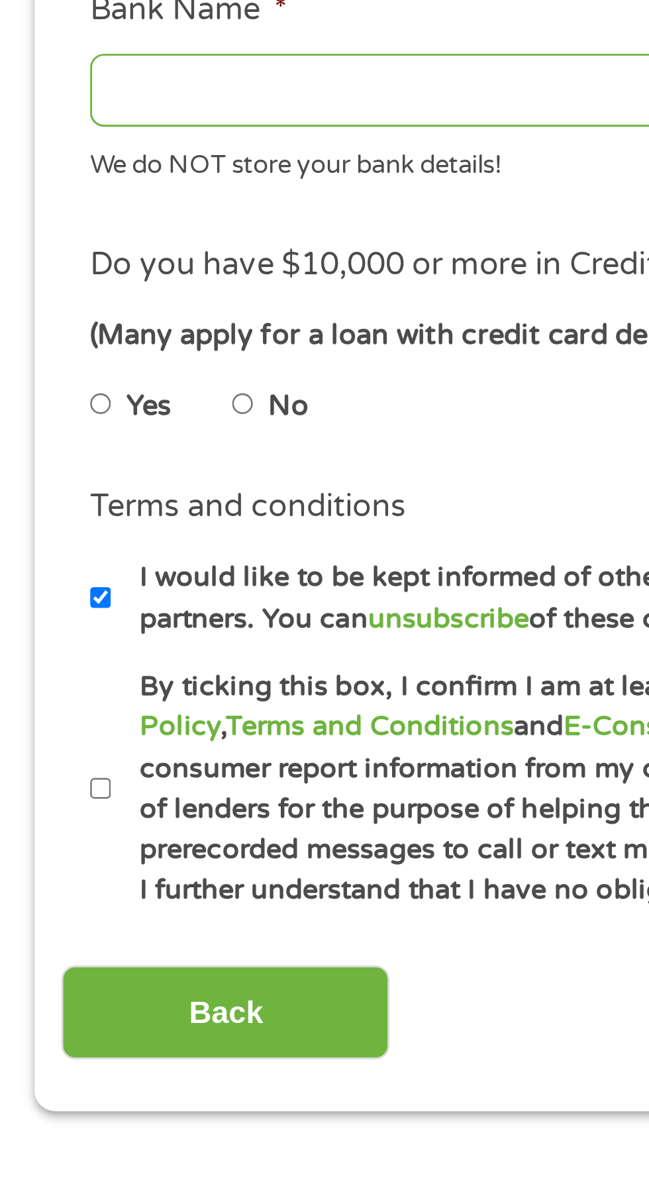
click at [86, 658] on input "No" at bounding box center [84, 665] width 8 height 21
radio input "true"
click at [33, 798] on input "By ticking this box, I confirm I am at least [DEMOGRAPHIC_DATA]. I confirm I ha…" at bounding box center [35, 797] width 8 height 21
checkbox input "true"
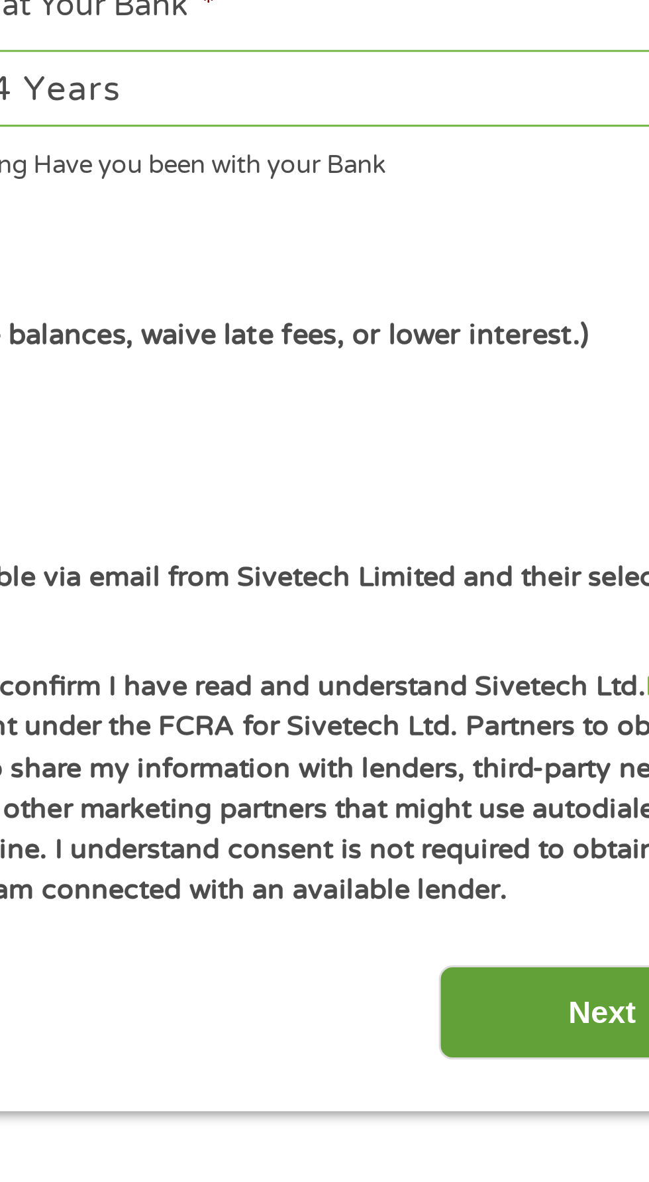
click at [549, 874] on input "Next" at bounding box center [571, 875] width 113 height 32
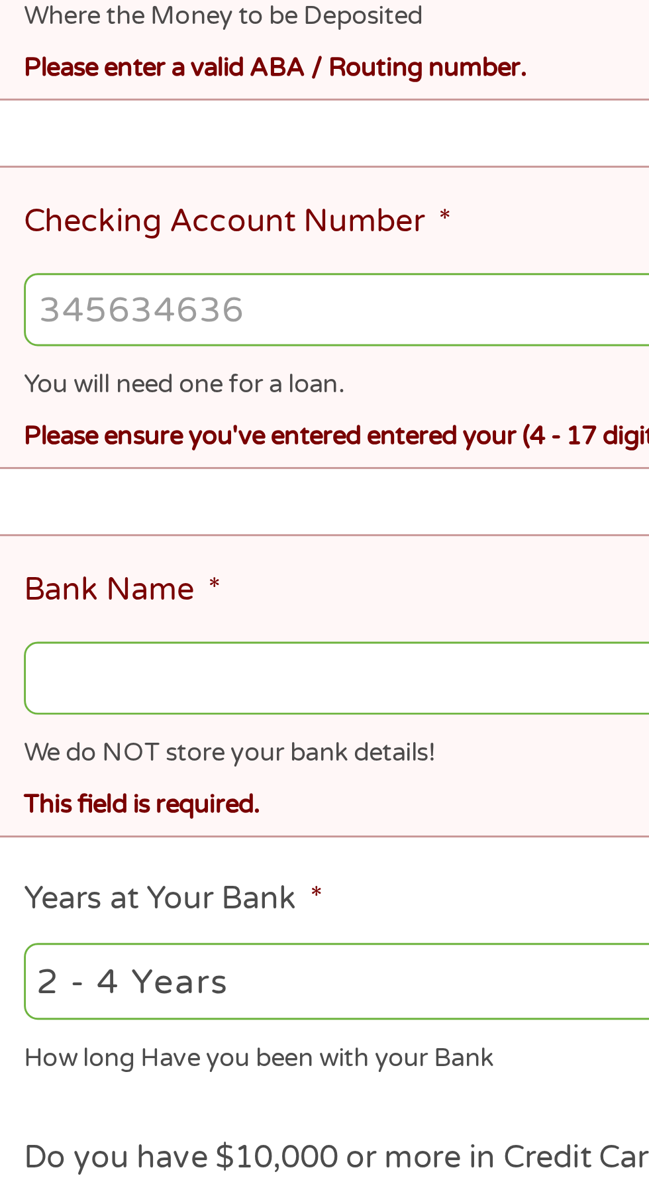
scroll to position [3, 0]
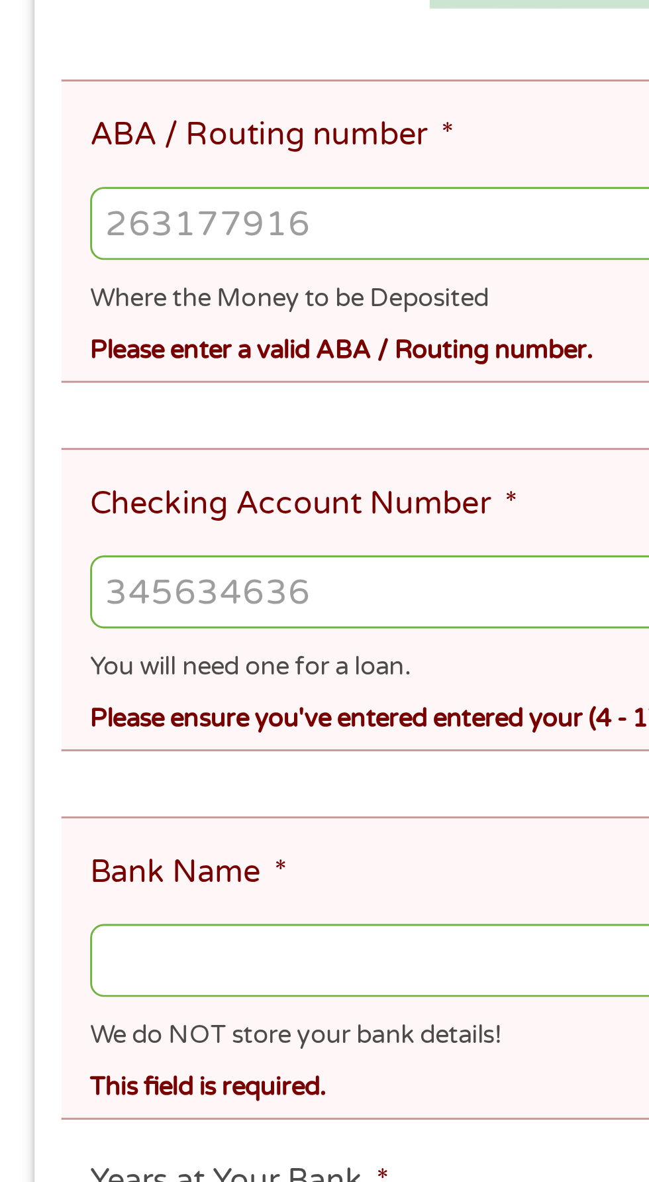
click at [92, 529] on input "ABA / Routing number *" at bounding box center [324, 533] width 587 height 25
type input "031101279"
type input "THE BANCORP BANK"
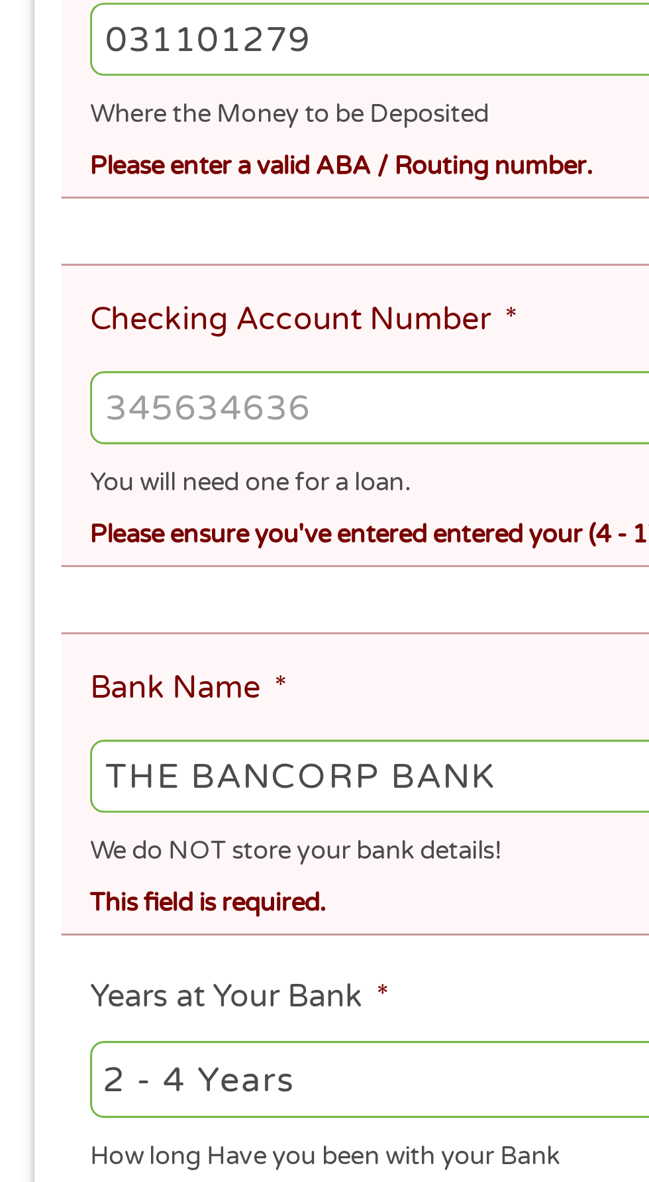
type input "031101279"
click at [117, 655] on input "Checking Account Number *" at bounding box center [324, 661] width 587 height 25
click at [105, 650] on input "Checking Account Number *" at bounding box center [324, 661] width 587 height 25
click at [125, 649] on input "45097105" at bounding box center [324, 661] width 587 height 25
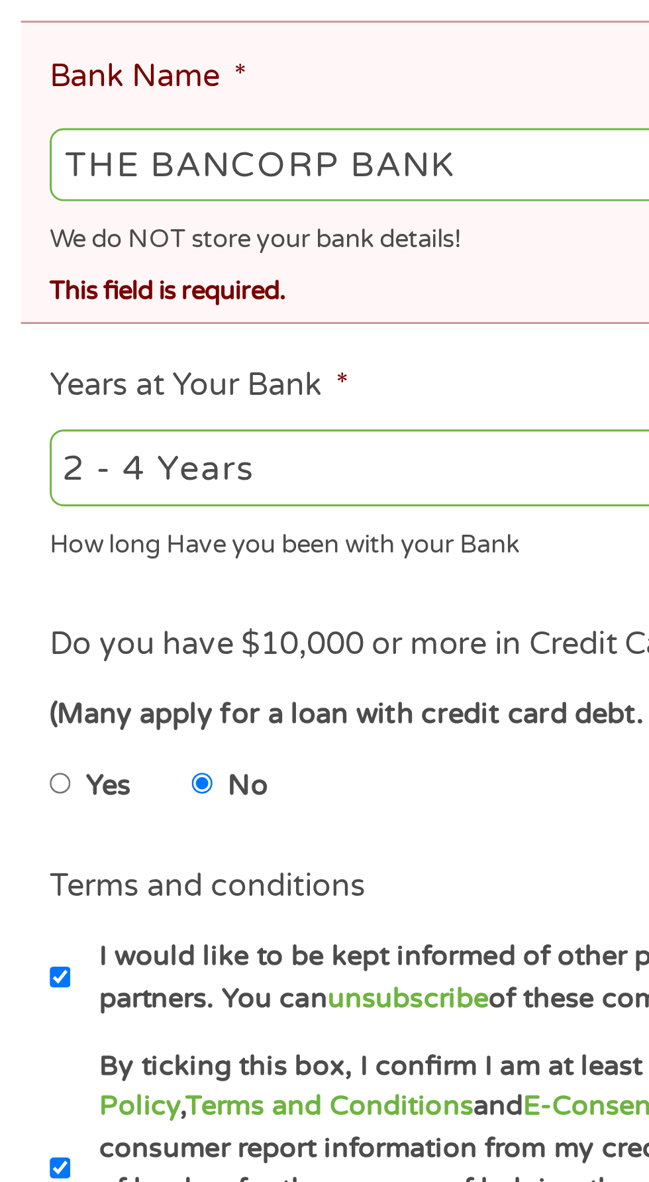
type input "450971054063535"
click at [102, 885] on select "2 - 4 Years 6 - 12 Months 1 - 2 Years Over 4 Years" at bounding box center [173, 893] width 284 height 27
select select "12months"
click at [31, 880] on select "2 - 4 Years 6 - 12 Months 1 - 2 Years Over 4 Years" at bounding box center [173, 893] width 284 height 27
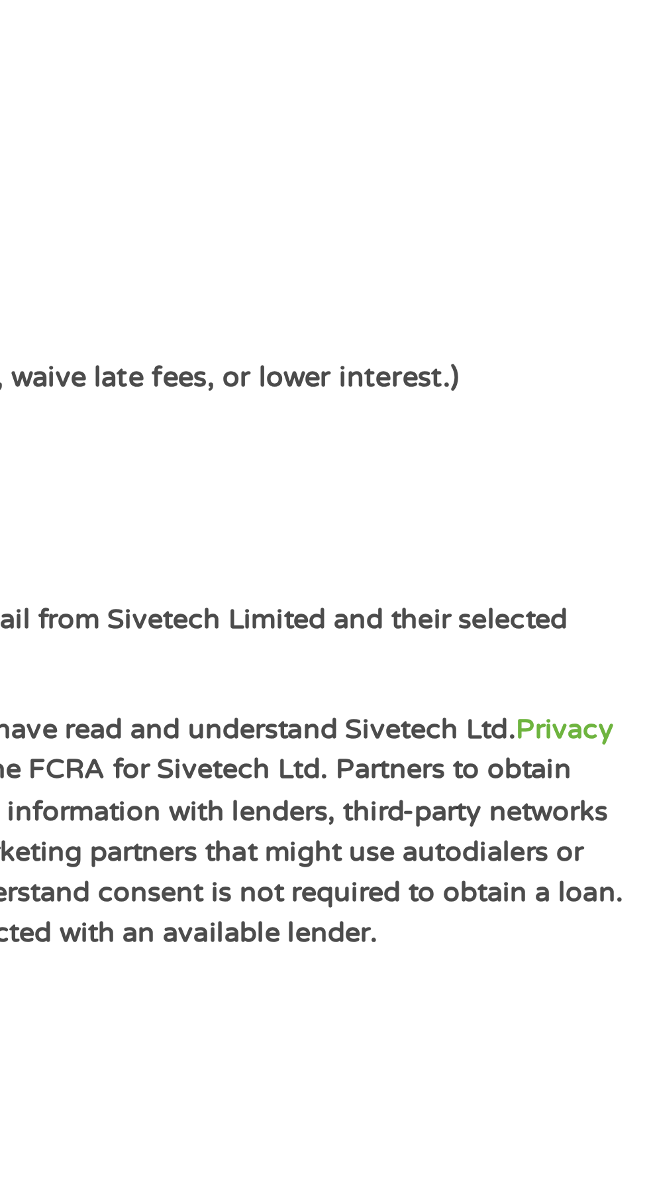
scroll to position [17, 0]
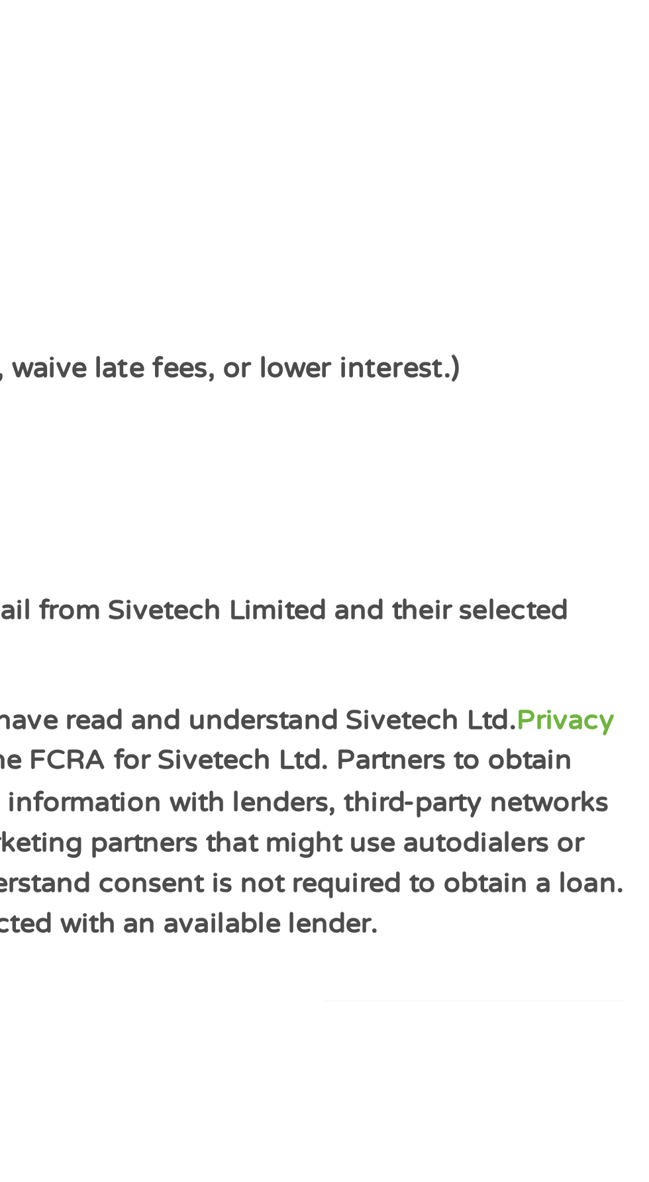
click at [564, 1181] on input "Next" at bounding box center [571, 1198] width 113 height 32
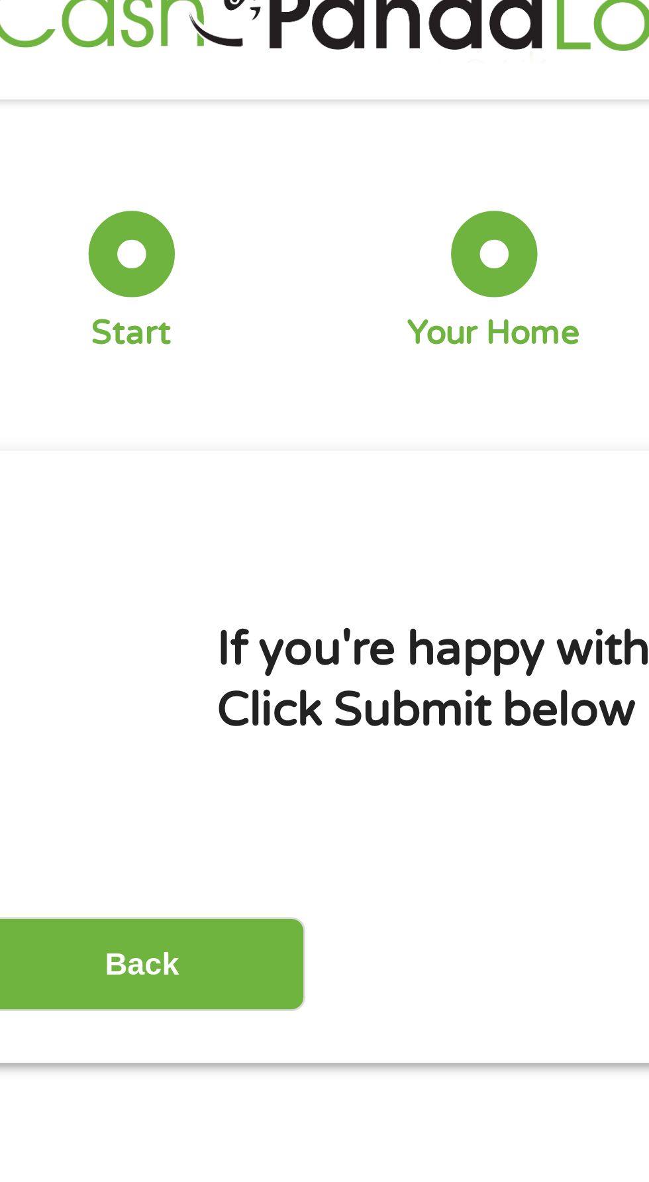
scroll to position [0, 0]
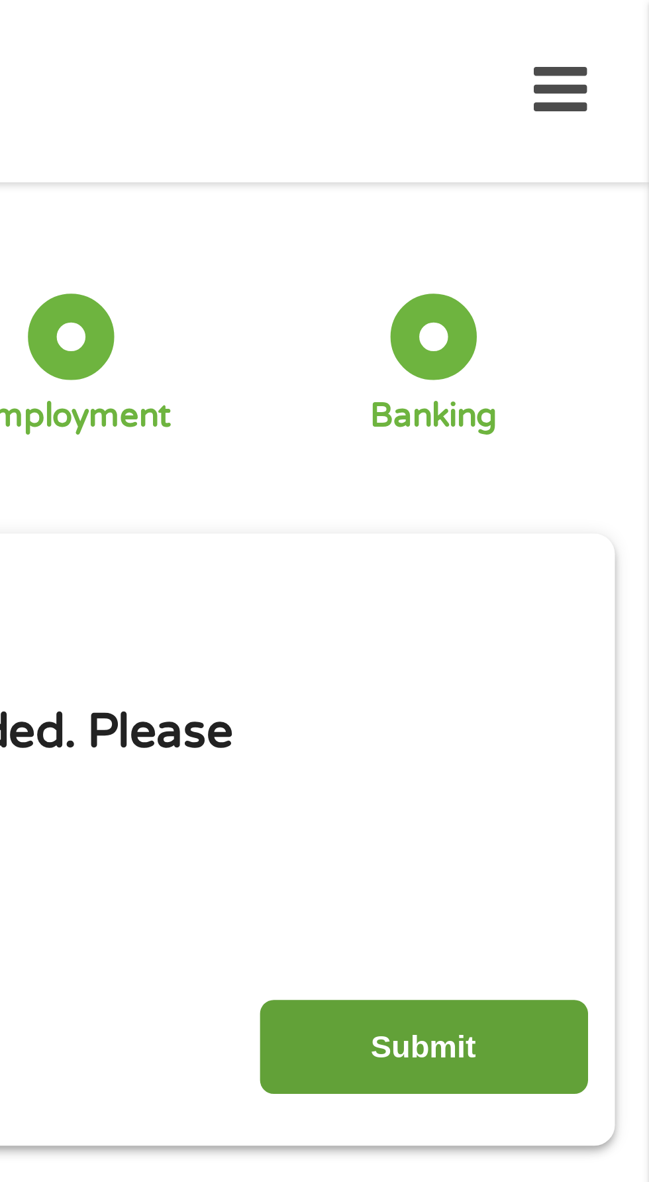
click at [570, 365] on input "Submit" at bounding box center [571, 361] width 113 height 32
